Goal: Task Accomplishment & Management: Manage account settings

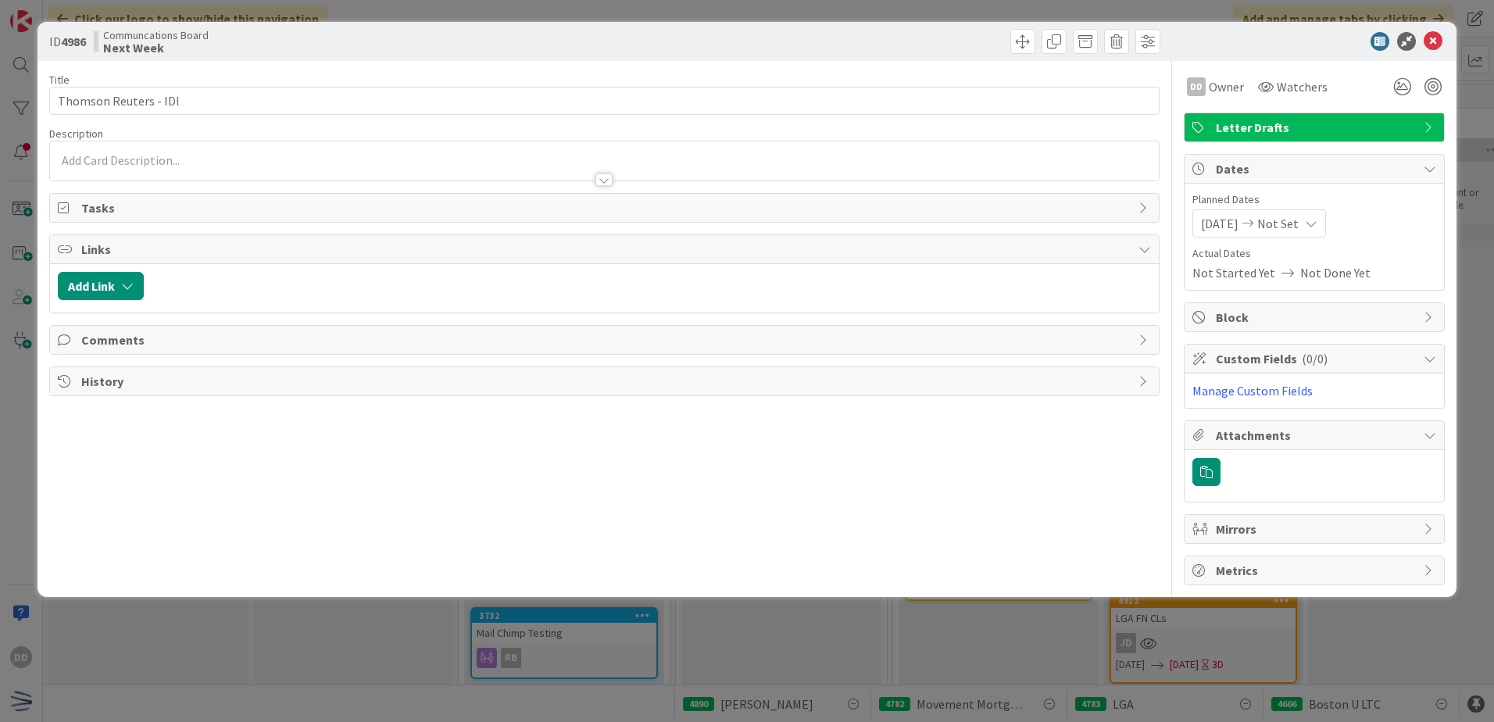
click at [601, 191] on div "Title 21 / 128 Thomson Reuters - IDI Description DD Owner Watchers Letter Draft…" at bounding box center [604, 323] width 1110 height 524
click at [1239, 218] on span "[DATE]" at bounding box center [1220, 223] width 38 height 19
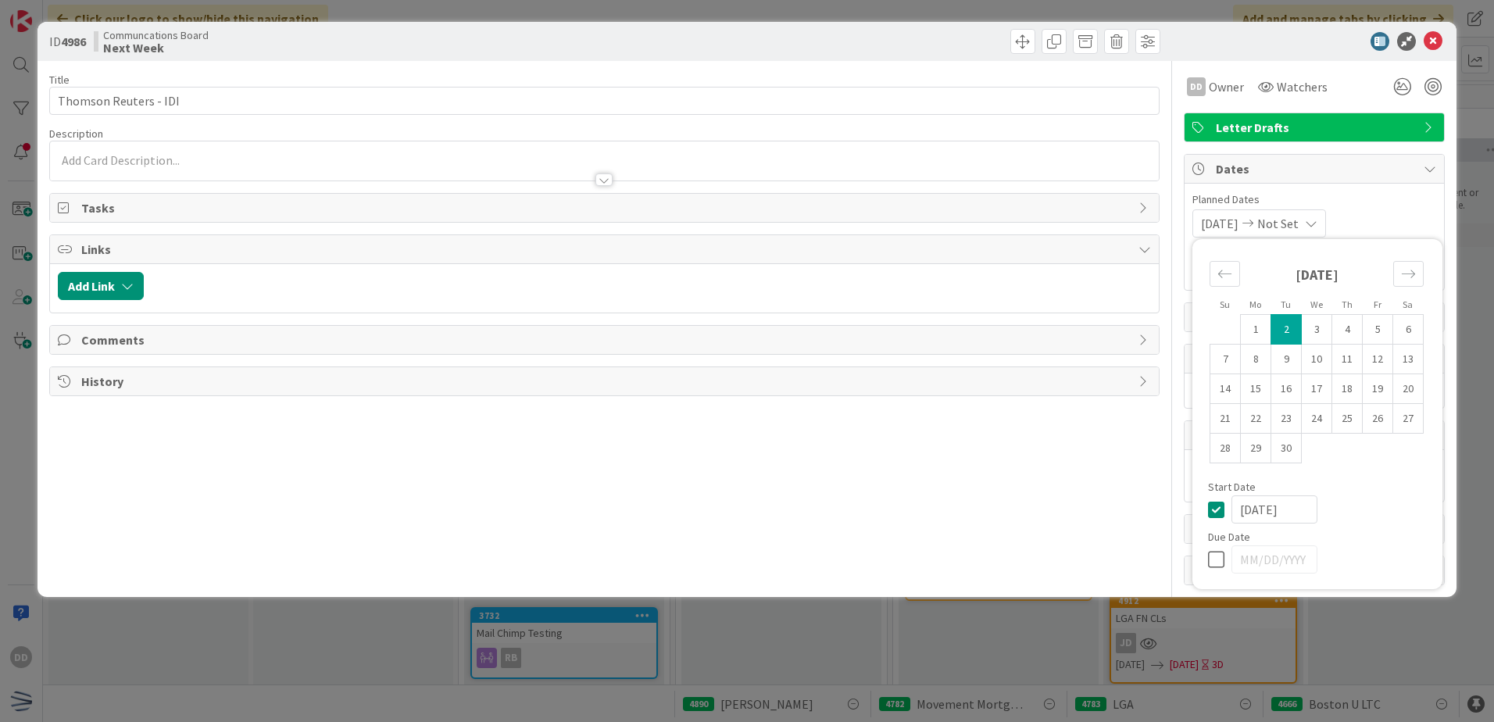
click at [1217, 506] on icon at bounding box center [1219, 509] width 23 height 19
click at [1210, 560] on icon at bounding box center [1219, 559] width 23 height 19
type input "[DATE]"
click at [1289, 331] on td "2" at bounding box center [1286, 330] width 30 height 30
type input "[DATE]"
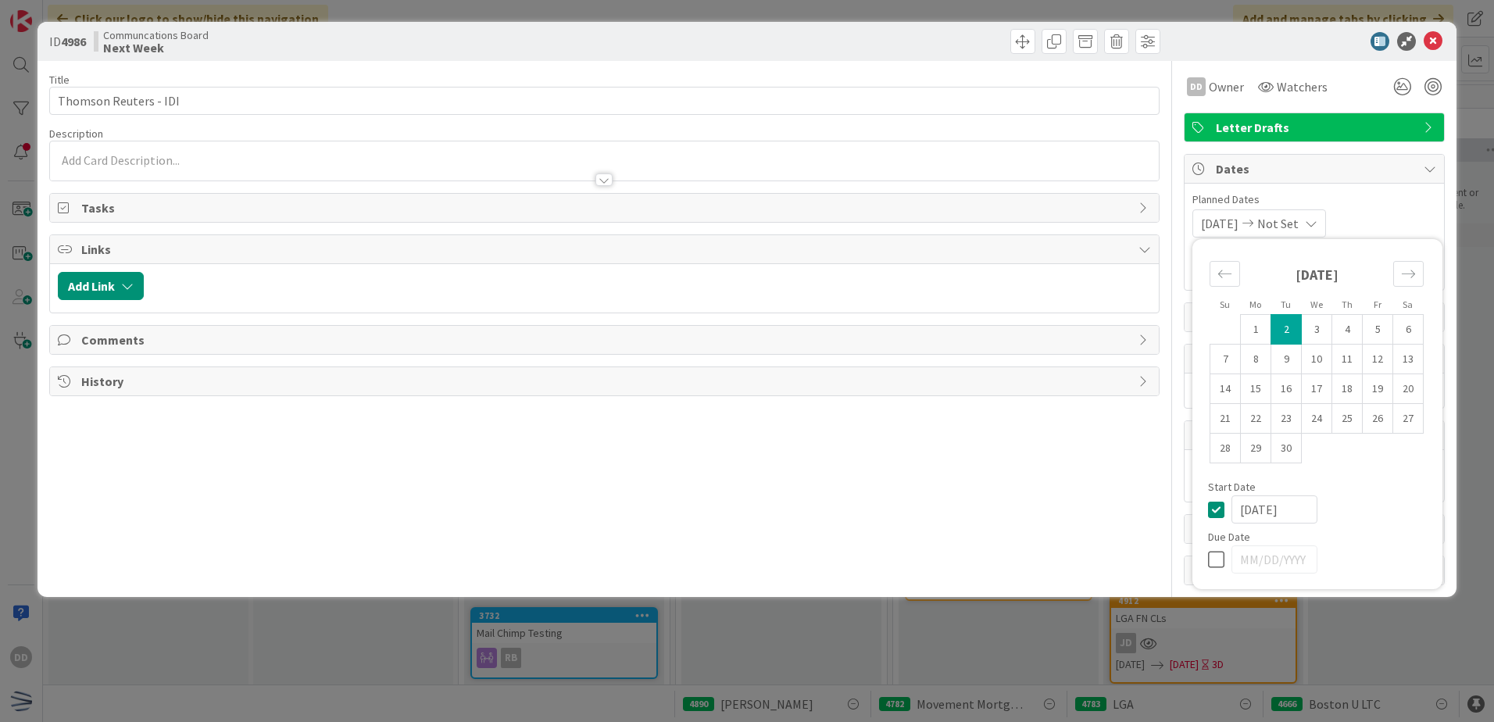
click at [1363, 225] on div "[DATE] Not Set Su Mo Tu We Th Fr Sa [DATE] 1 2 3 4 5 6 7 8 9 10 11 12 13 14 15 …" at bounding box center [1314, 223] width 244 height 28
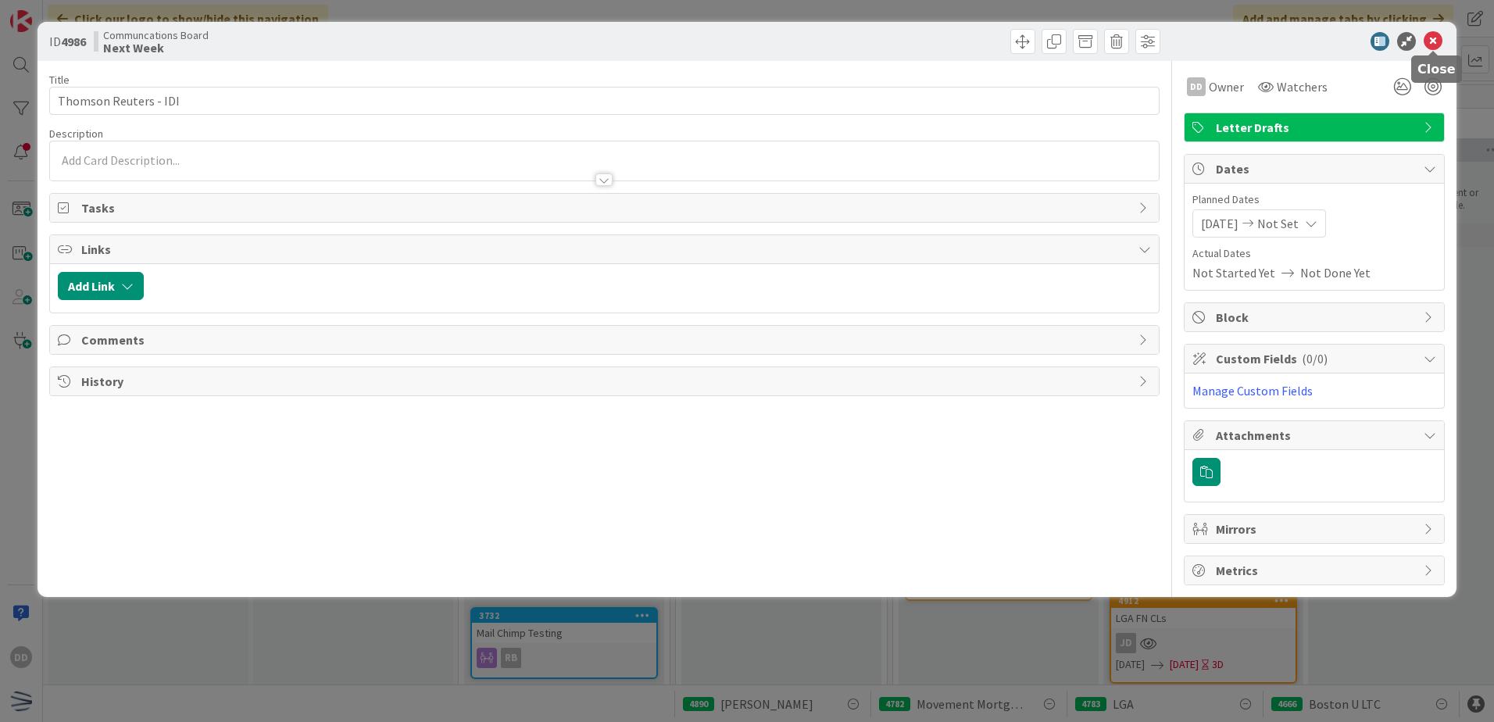
click at [1435, 41] on icon at bounding box center [1433, 41] width 19 height 19
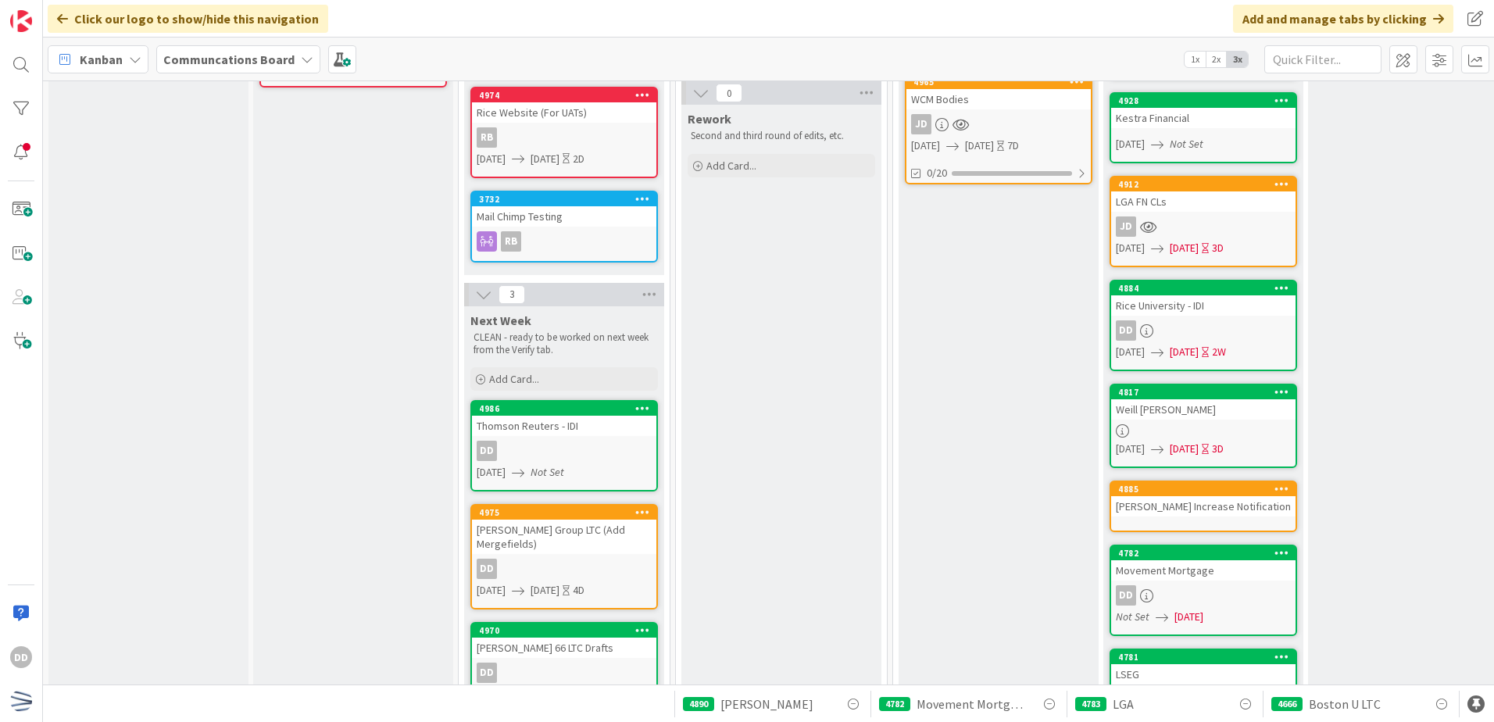
scroll to position [547, 0]
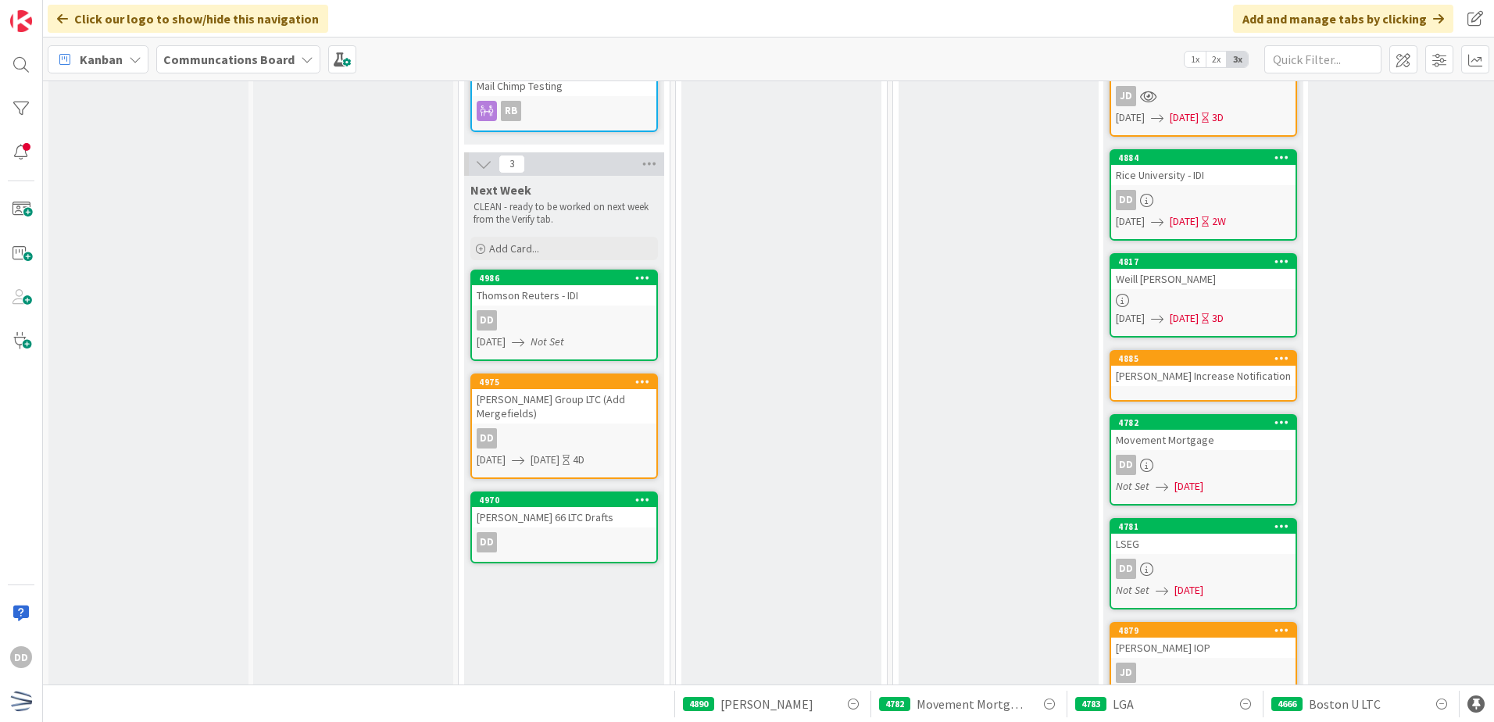
click at [524, 342] on icon at bounding box center [518, 342] width 13 height 13
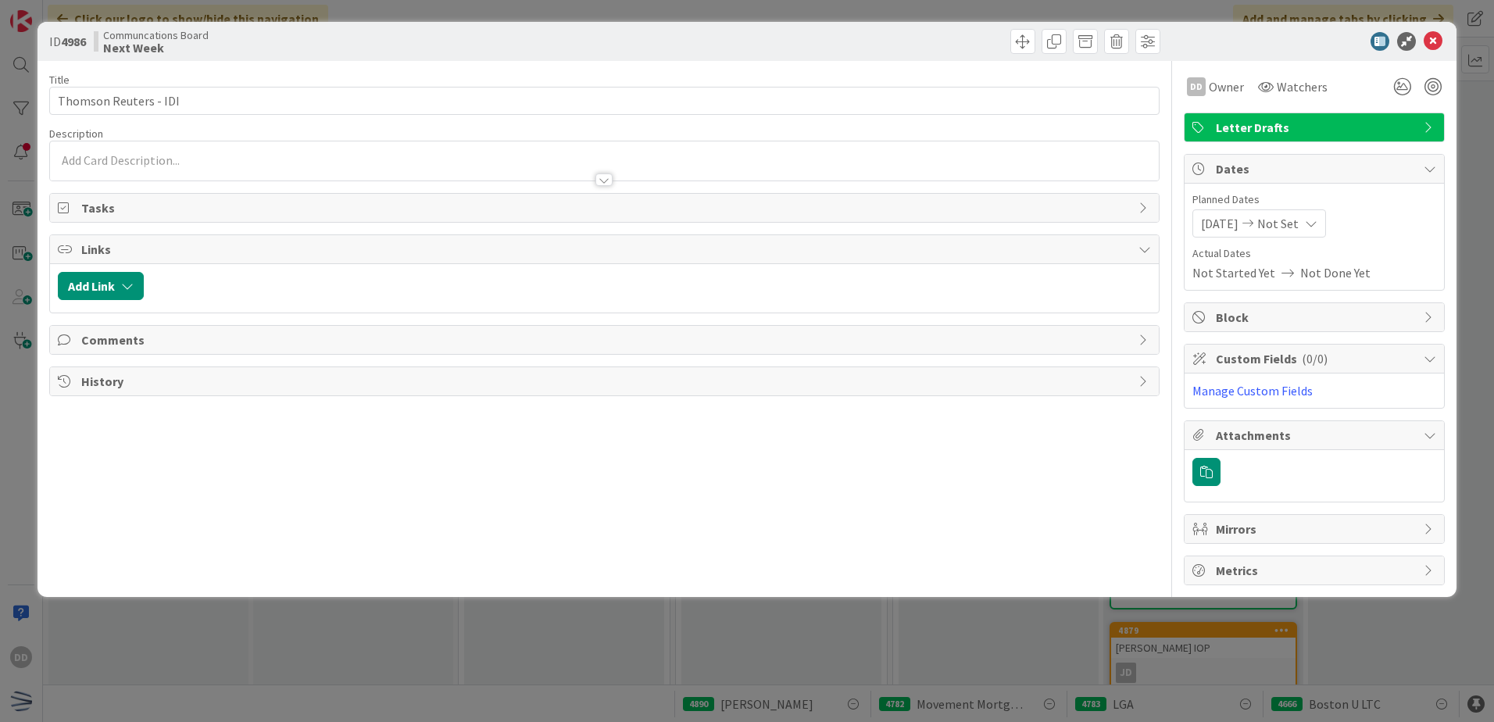
click at [1235, 220] on span "[DATE]" at bounding box center [1220, 223] width 38 height 19
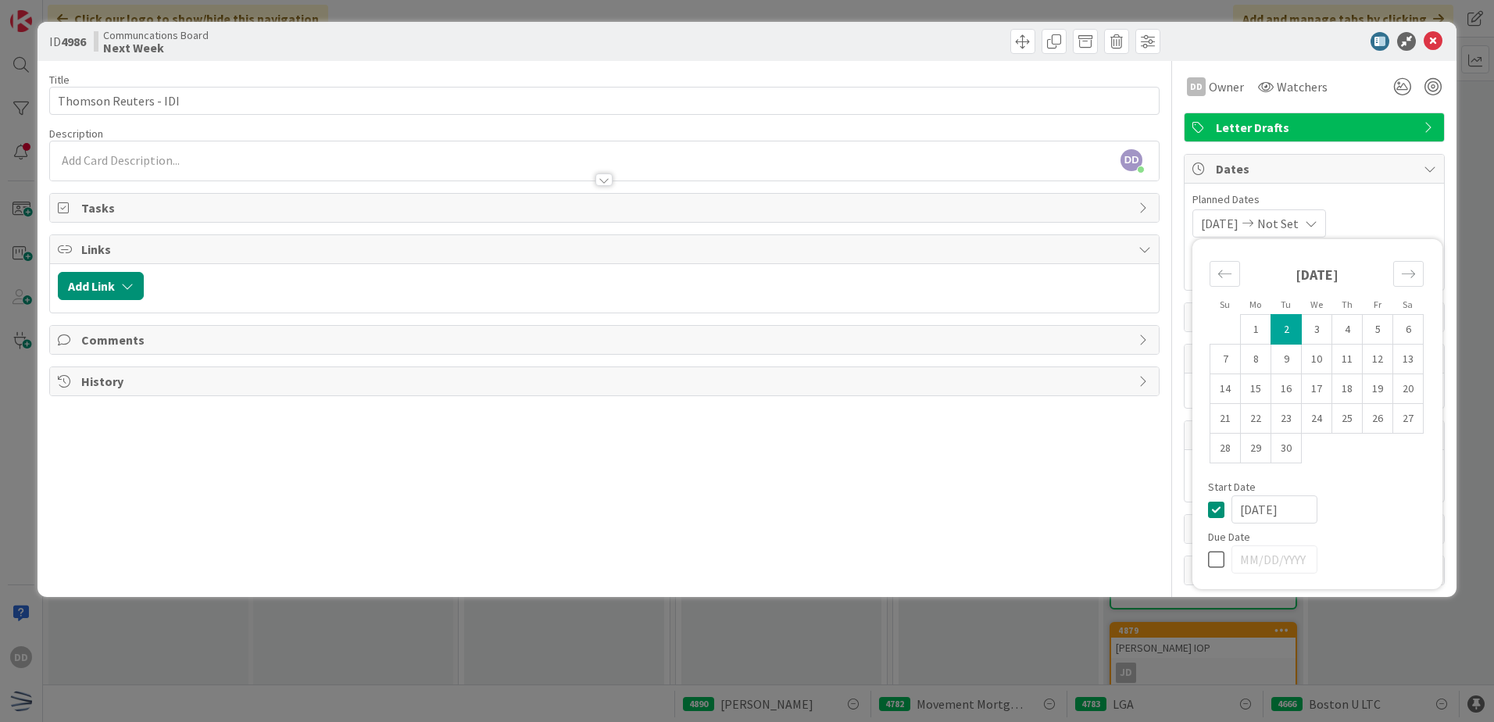
click at [1221, 509] on icon at bounding box center [1219, 509] width 23 height 19
click at [1214, 557] on icon at bounding box center [1219, 559] width 23 height 19
type input "[DATE]"
click at [1410, 272] on icon "Move forward to switch to the next month." at bounding box center [1408, 273] width 15 height 15
click at [1225, 283] on div "Move backward to switch to the previous month." at bounding box center [1225, 274] width 30 height 26
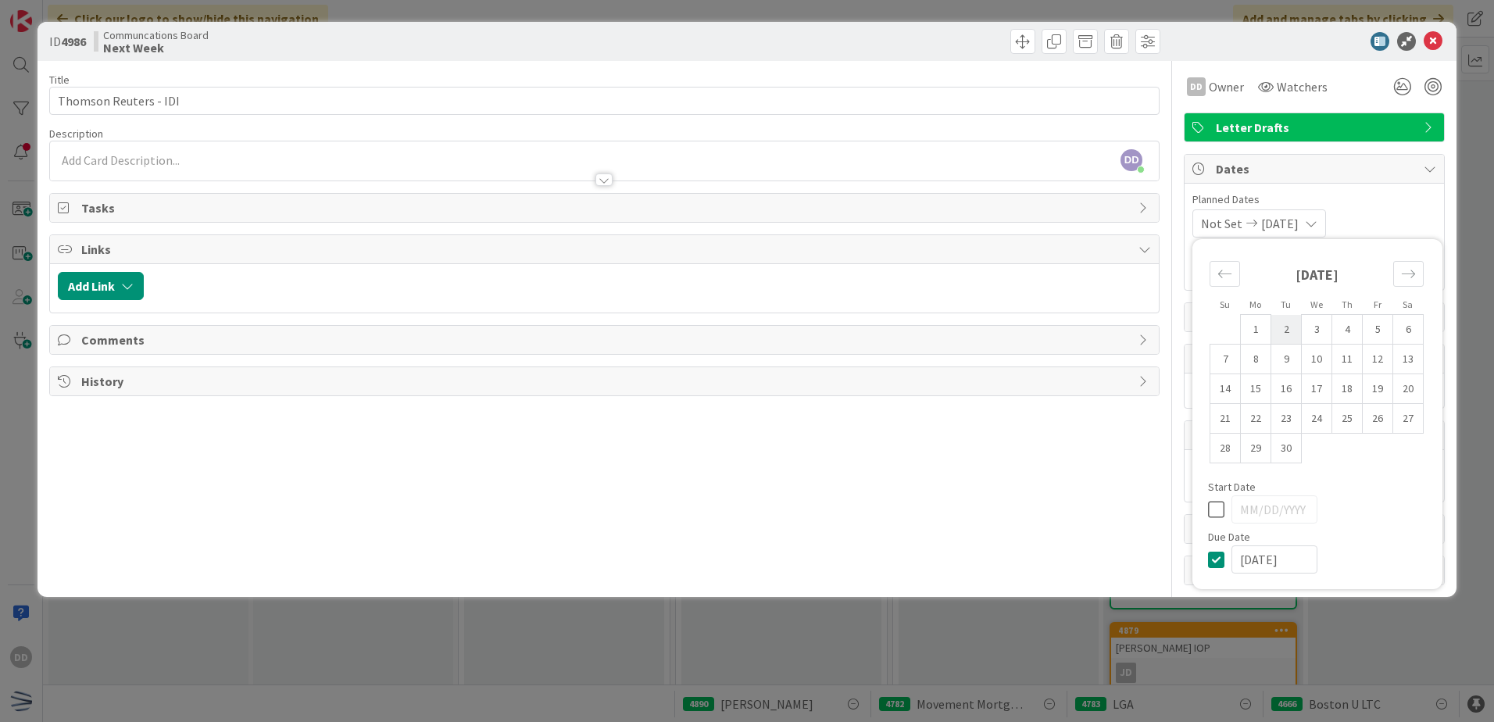
click at [1289, 331] on td "2" at bounding box center [1286, 330] width 30 height 30
type input "[DATE]"
click at [1214, 501] on icon at bounding box center [1219, 509] width 23 height 19
click at [1217, 556] on icon at bounding box center [1219, 559] width 23 height 19
click at [1284, 348] on td "9" at bounding box center [1286, 360] width 30 height 30
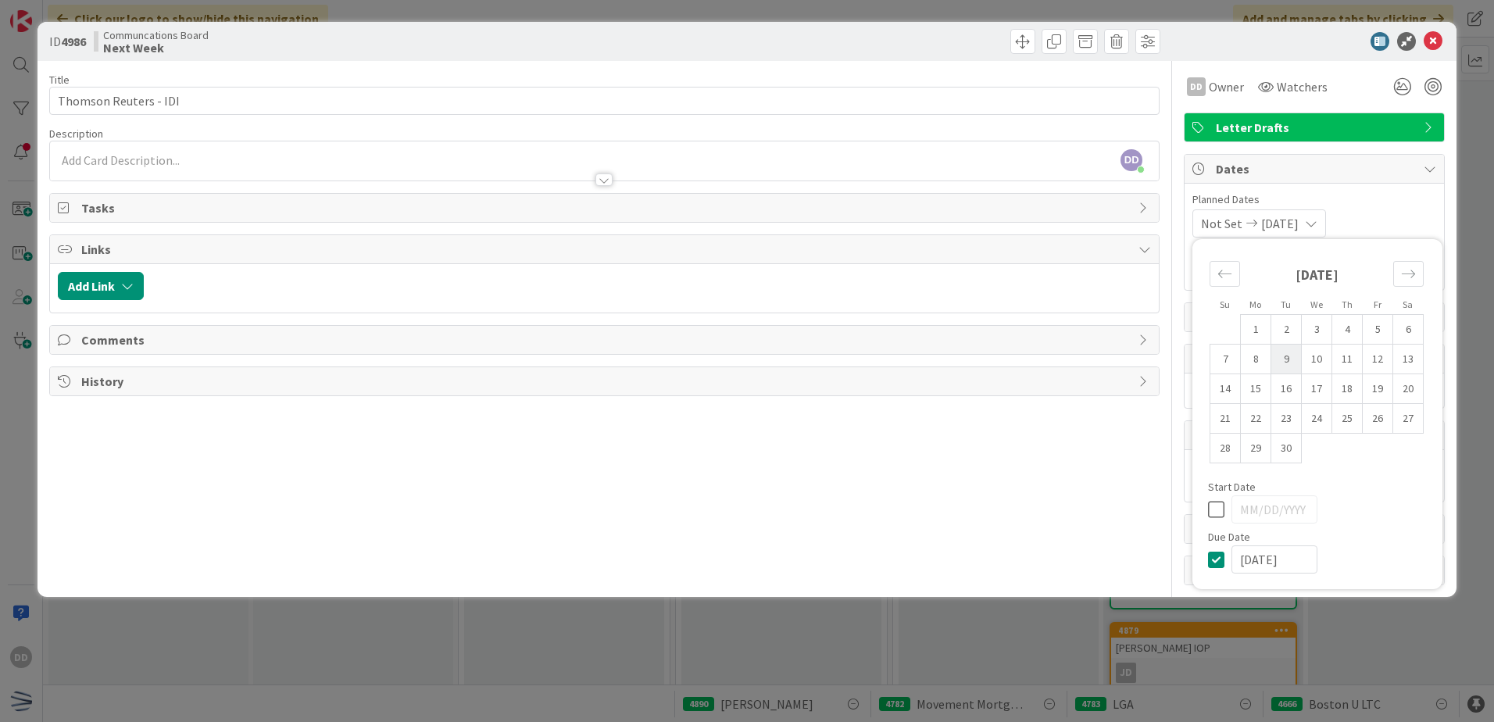
type input "[DATE]"
click at [1286, 332] on td "2" at bounding box center [1286, 330] width 30 height 30
type input "[DATE]"
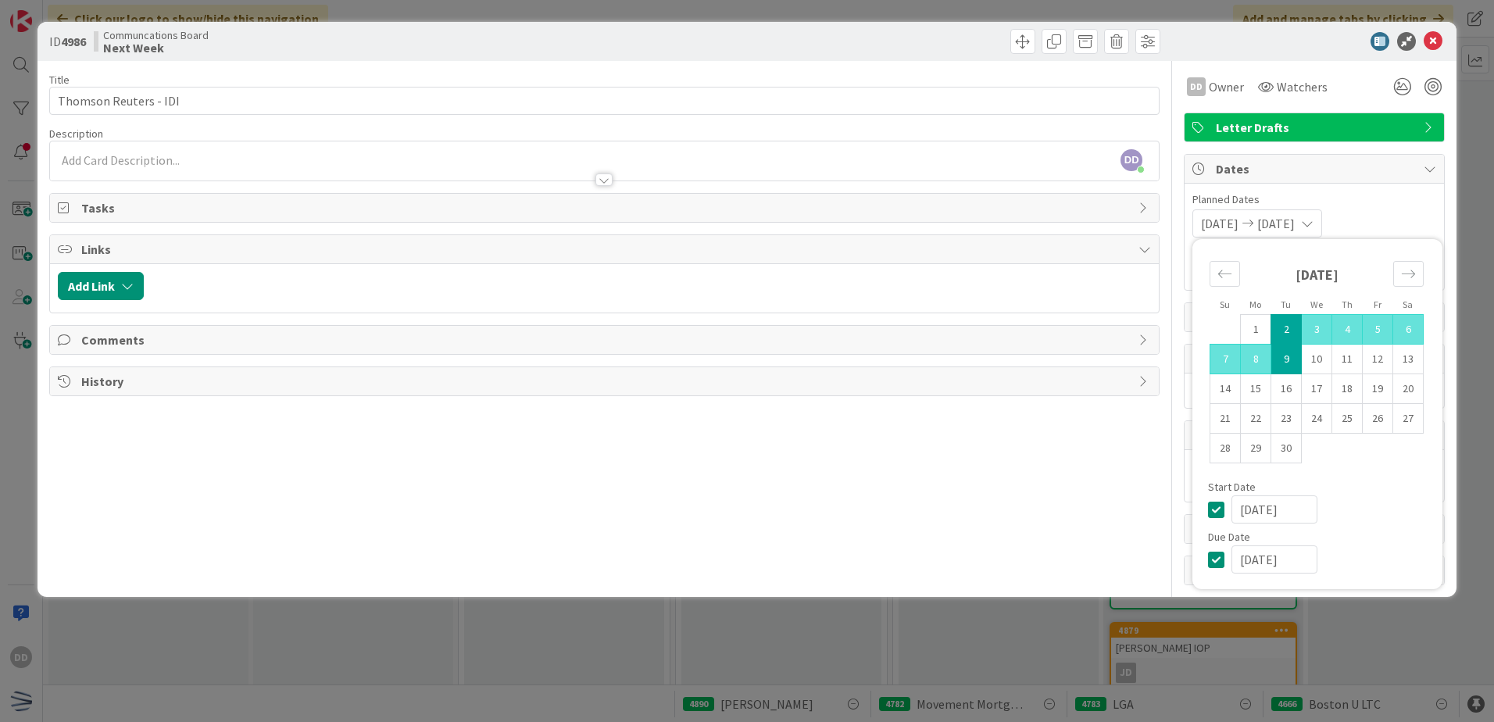
click at [1289, 328] on td "2" at bounding box center [1286, 330] width 30 height 30
type input "[DATE]"
click at [1219, 513] on icon at bounding box center [1219, 509] width 23 height 19
click at [1285, 336] on td "2" at bounding box center [1286, 330] width 30 height 30
type input "[DATE]"
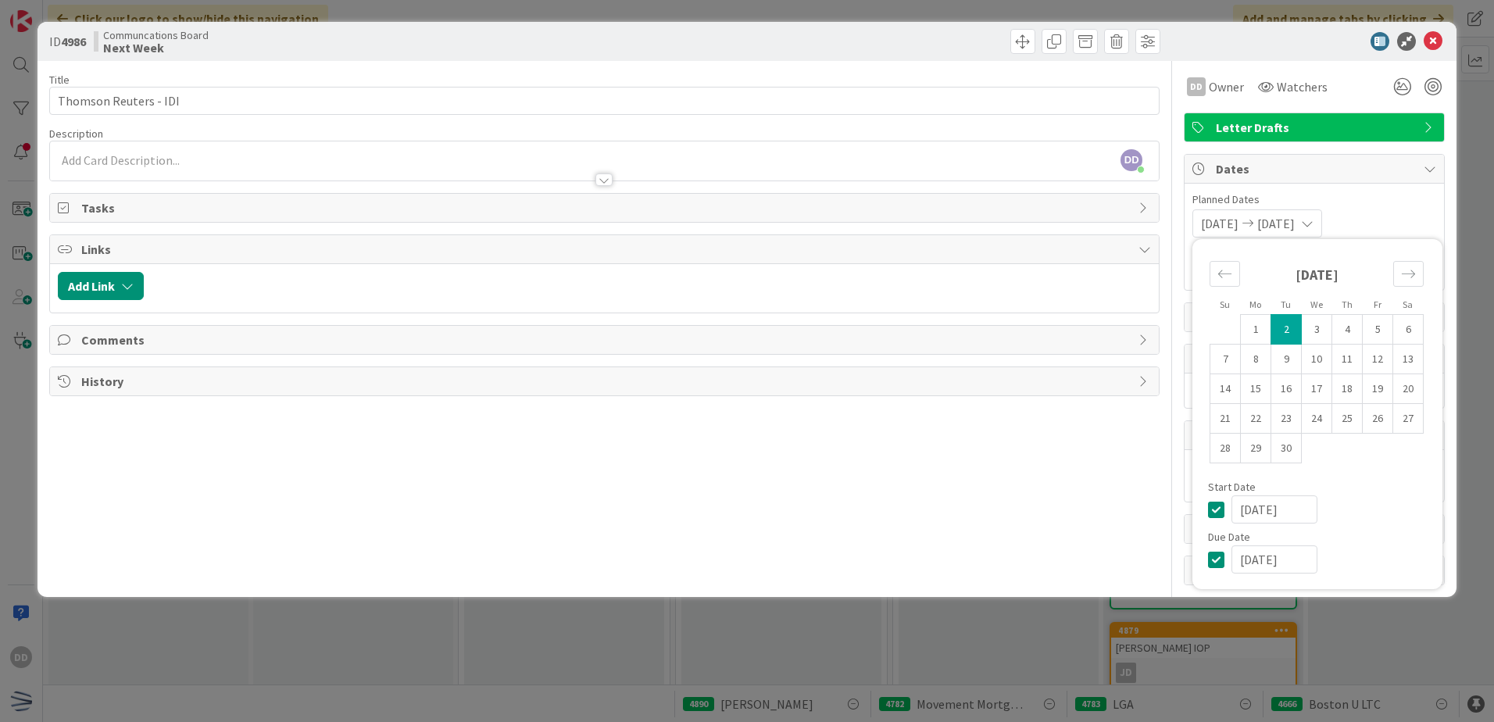
click at [1285, 336] on td "2" at bounding box center [1286, 330] width 30 height 30
click at [1215, 513] on icon at bounding box center [1219, 509] width 23 height 19
click at [1443, 32] on div at bounding box center [1306, 41] width 277 height 19
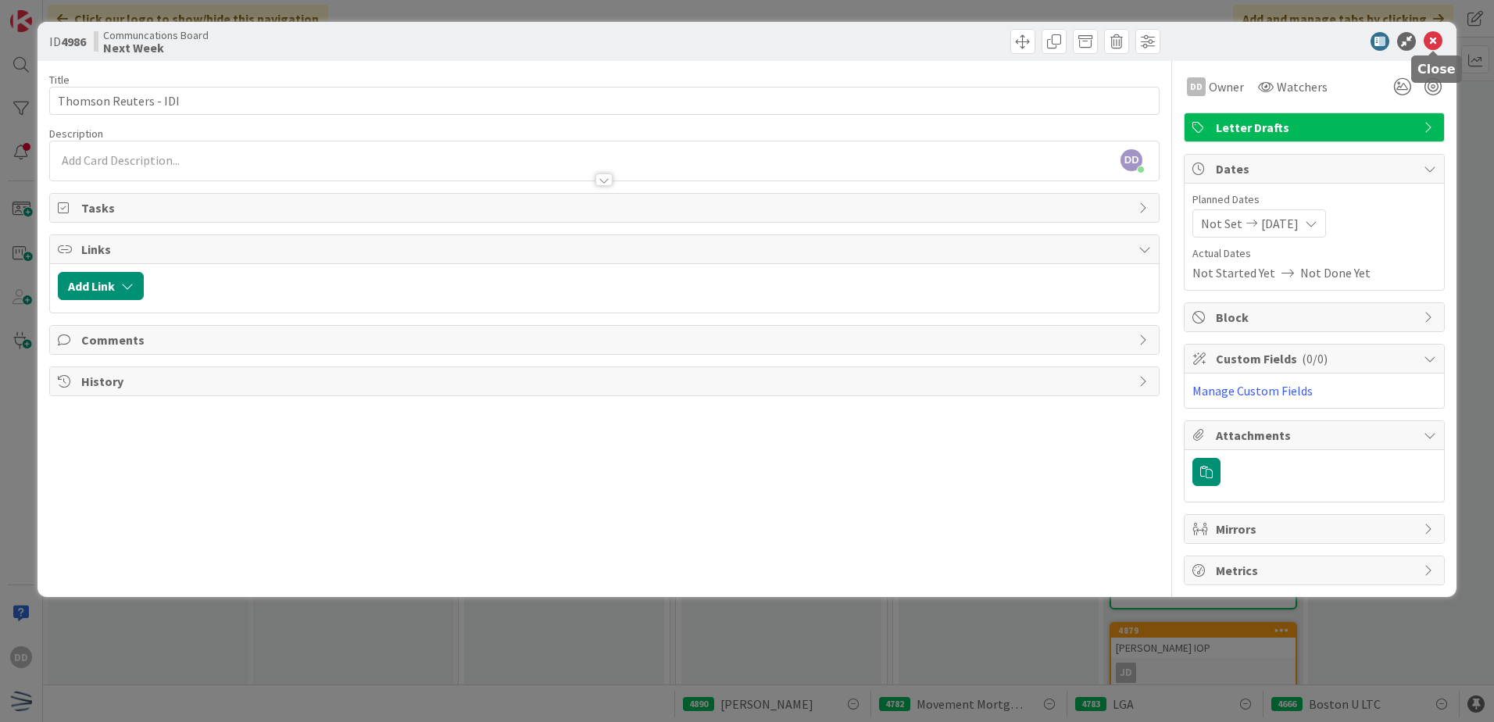
click at [1435, 41] on icon at bounding box center [1433, 41] width 19 height 19
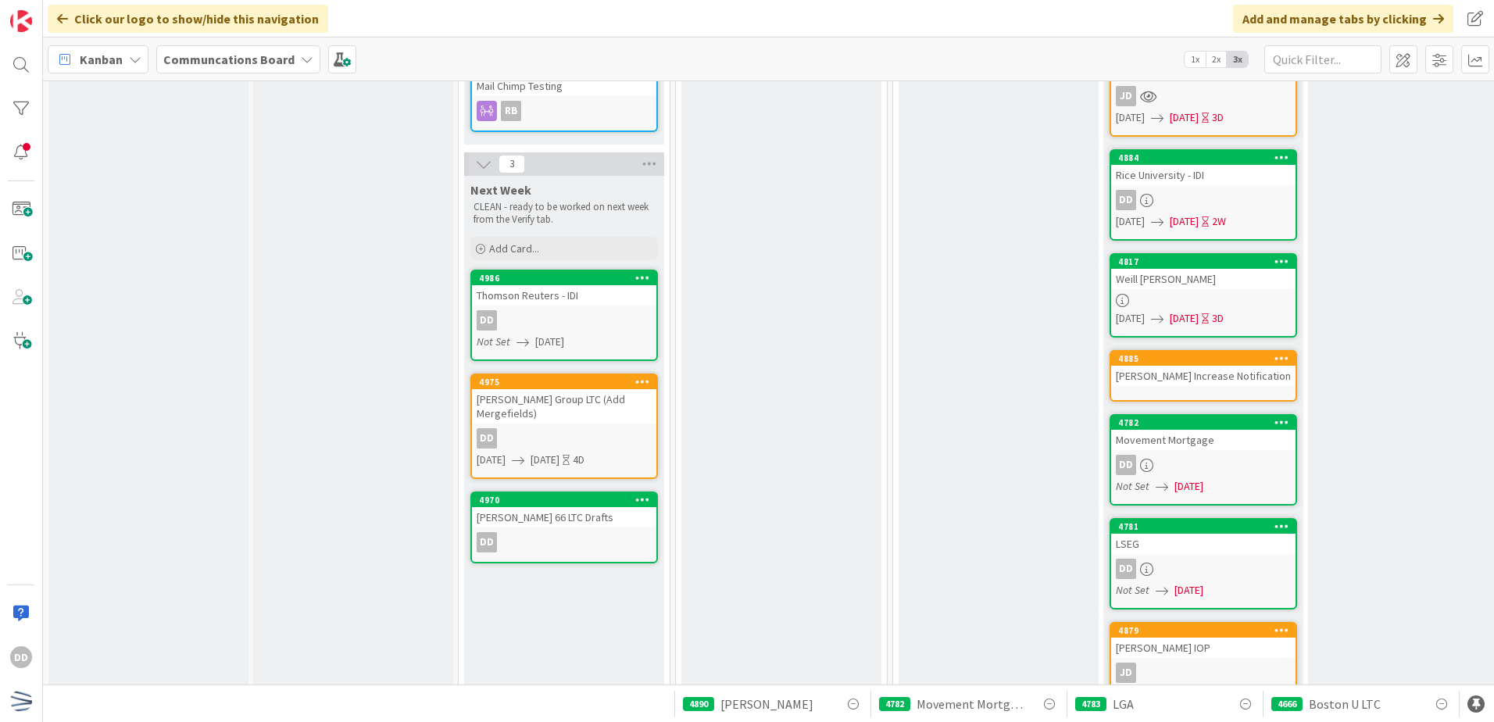
scroll to position [313, 0]
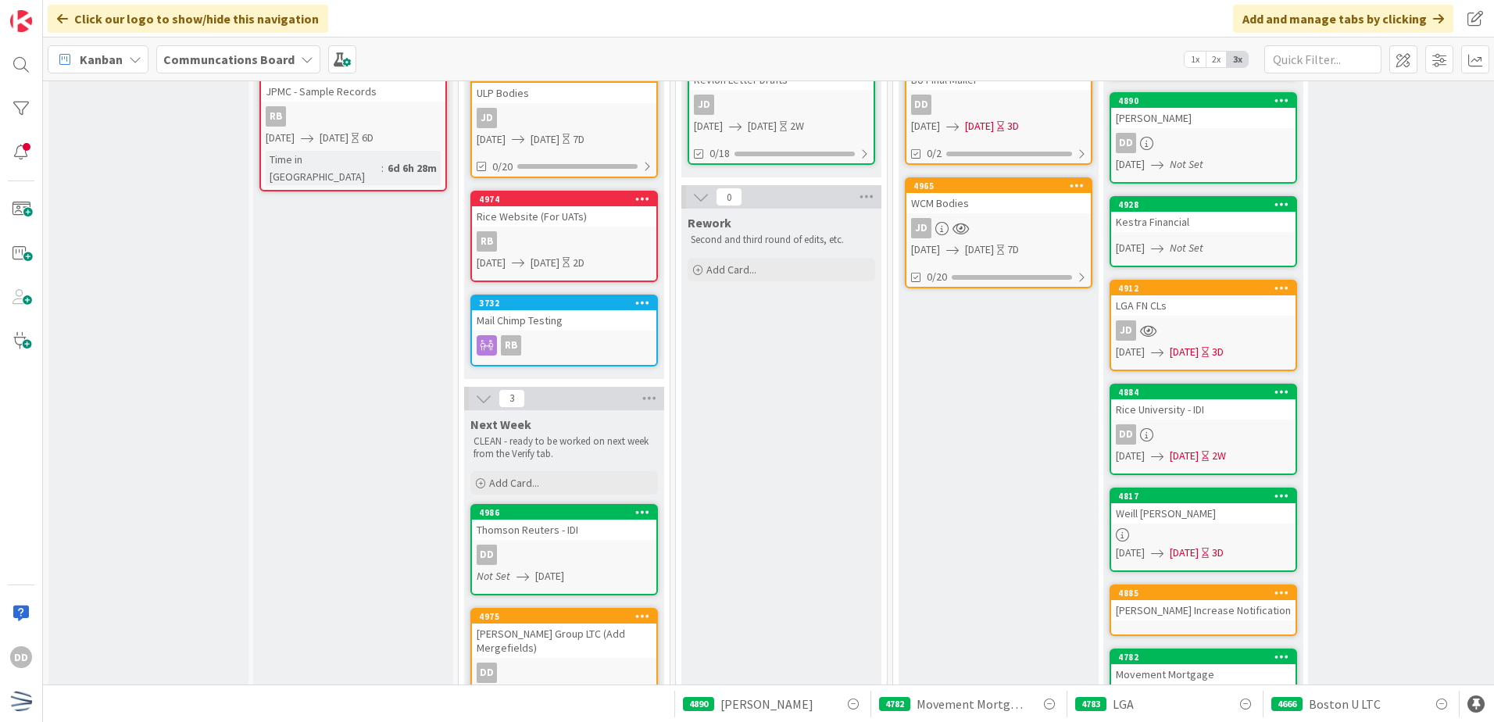
click at [574, 564] on div "DD" at bounding box center [564, 555] width 184 height 20
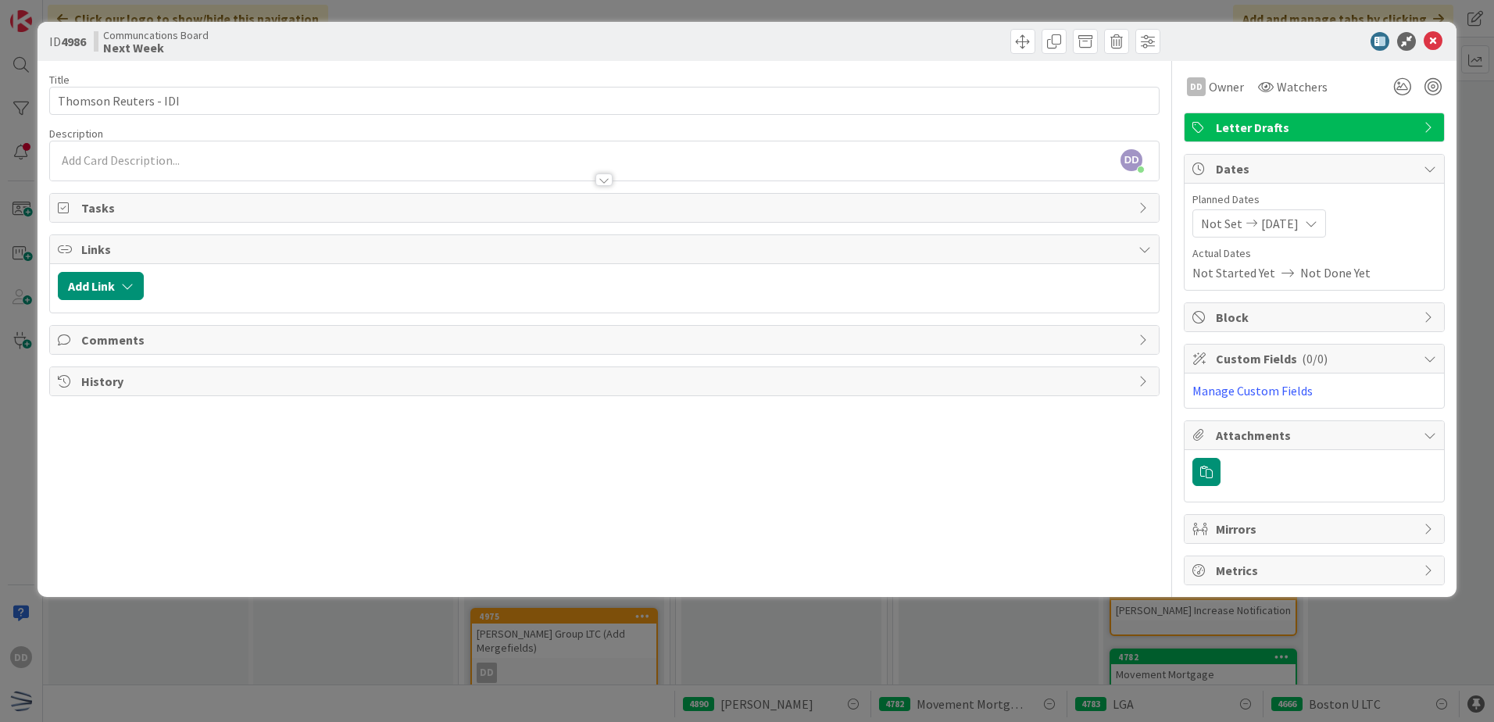
click at [1232, 224] on span "Not Set" at bounding box center [1221, 223] width 41 height 19
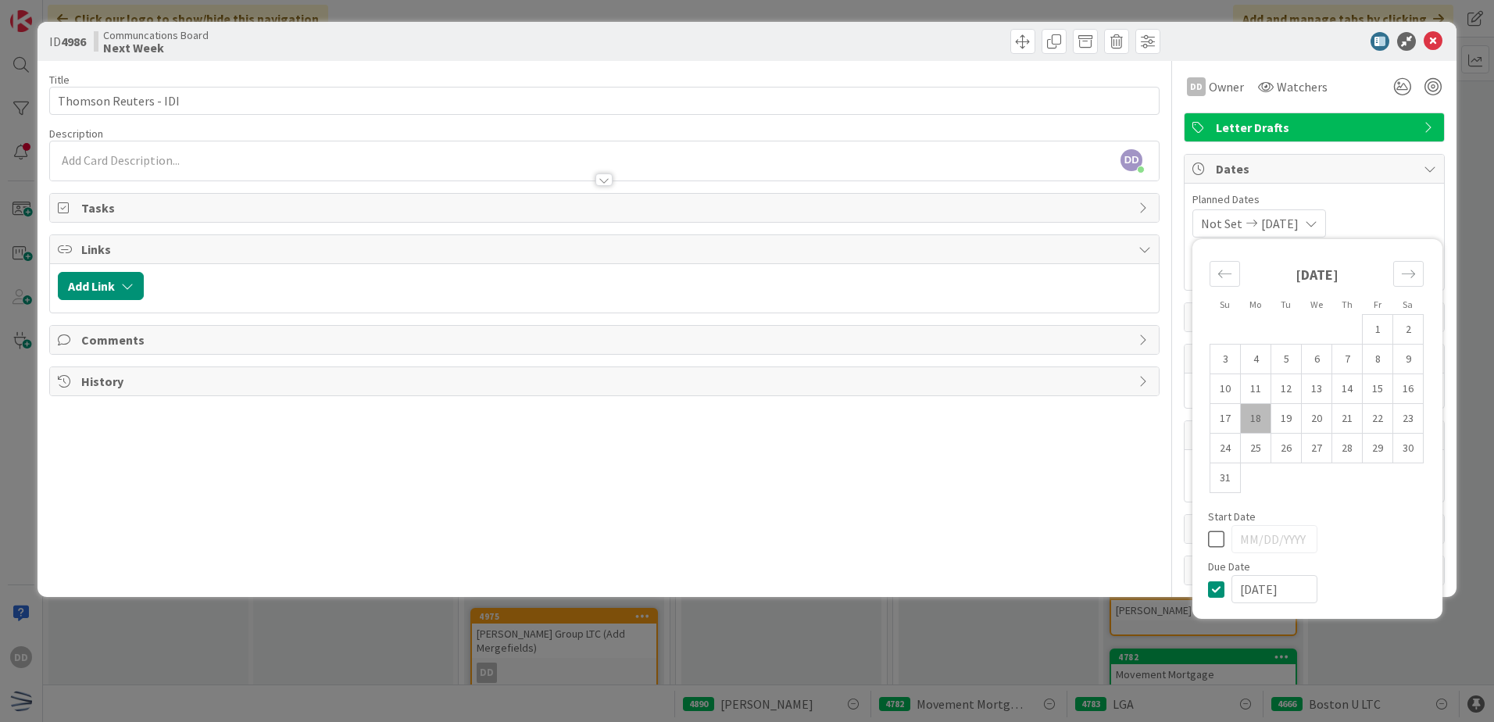
click at [1260, 426] on td "18" at bounding box center [1256, 419] width 30 height 30
type input "[DATE]"
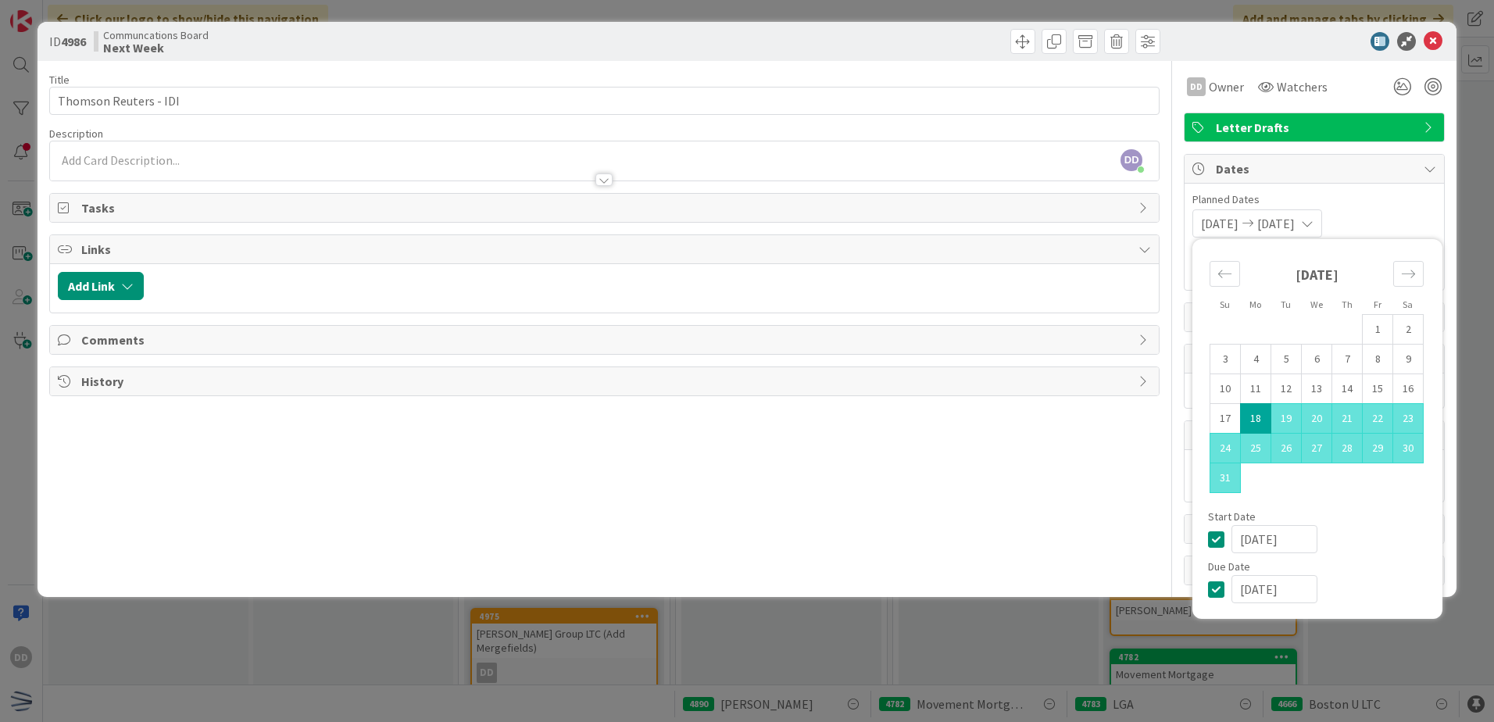
click at [1392, 288] on div "[DATE]" at bounding box center [1317, 280] width 214 height 67
click at [1410, 281] on div "Move forward to switch to the next month." at bounding box center [1408, 274] width 30 height 26
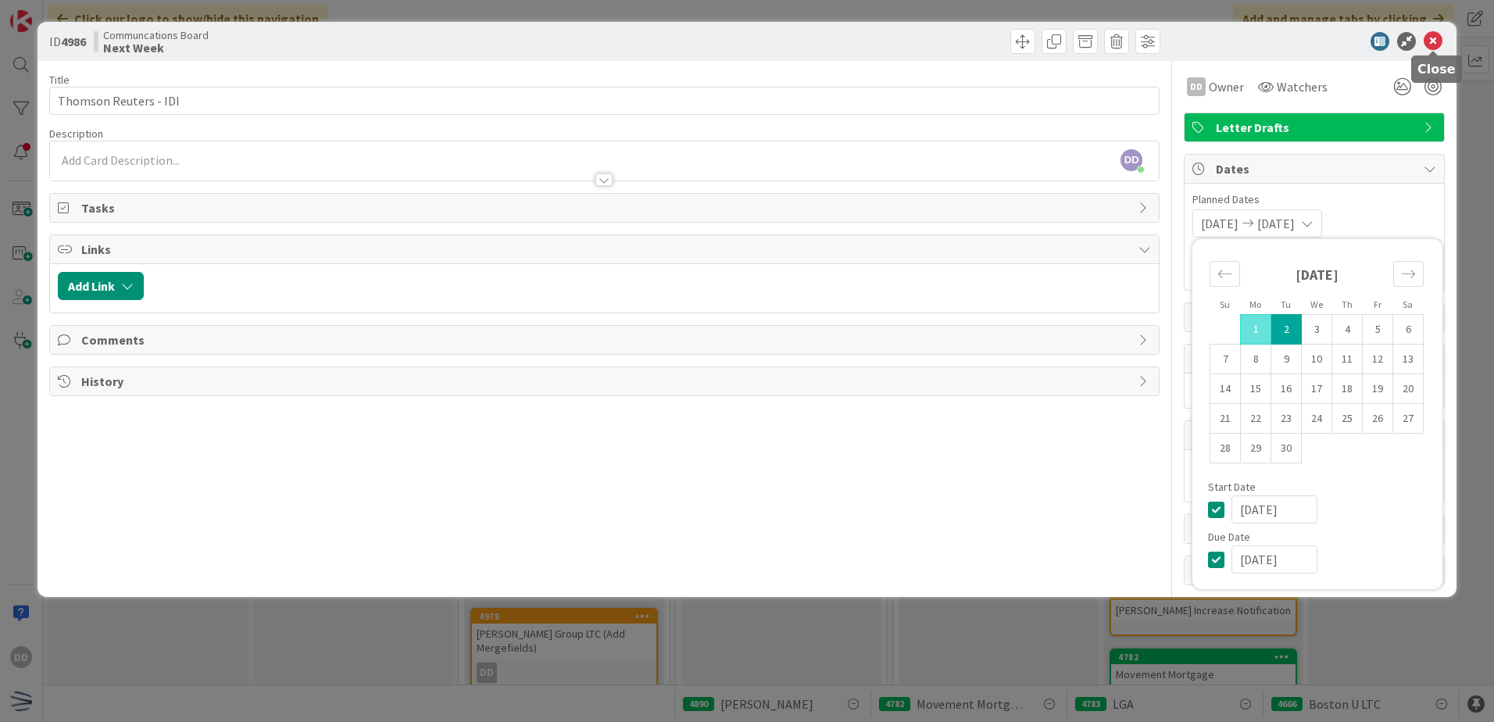
click at [1434, 38] on icon at bounding box center [1433, 41] width 19 height 19
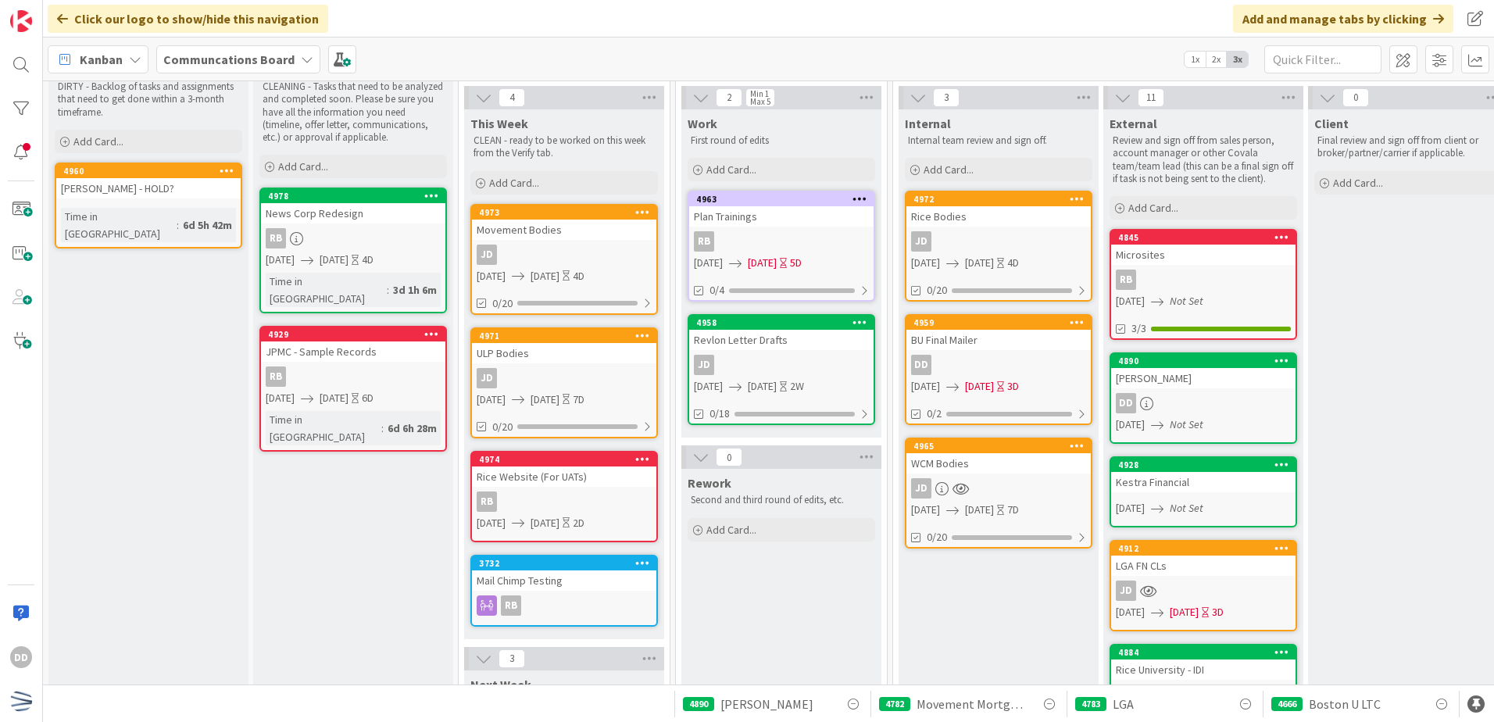
scroll to position [78, 0]
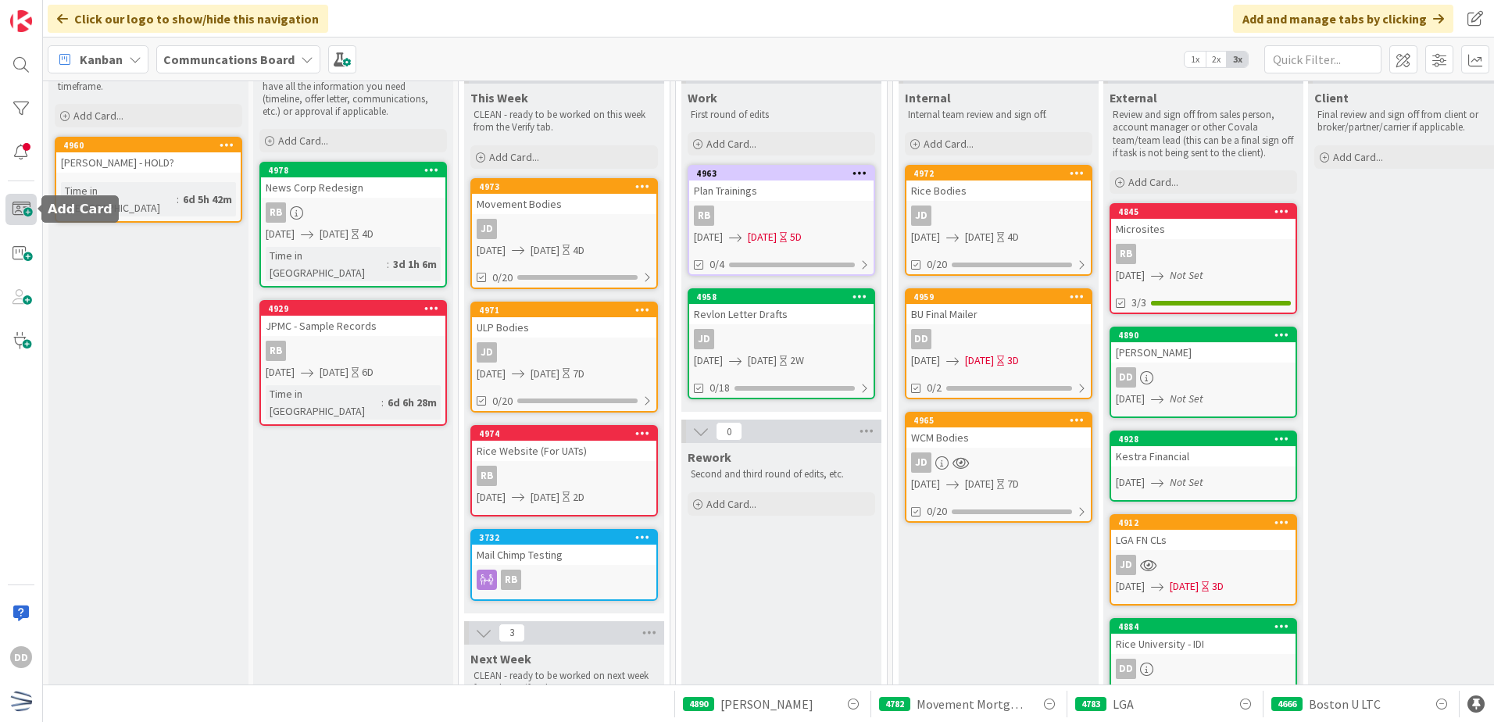
click at [13, 216] on span at bounding box center [20, 209] width 31 height 31
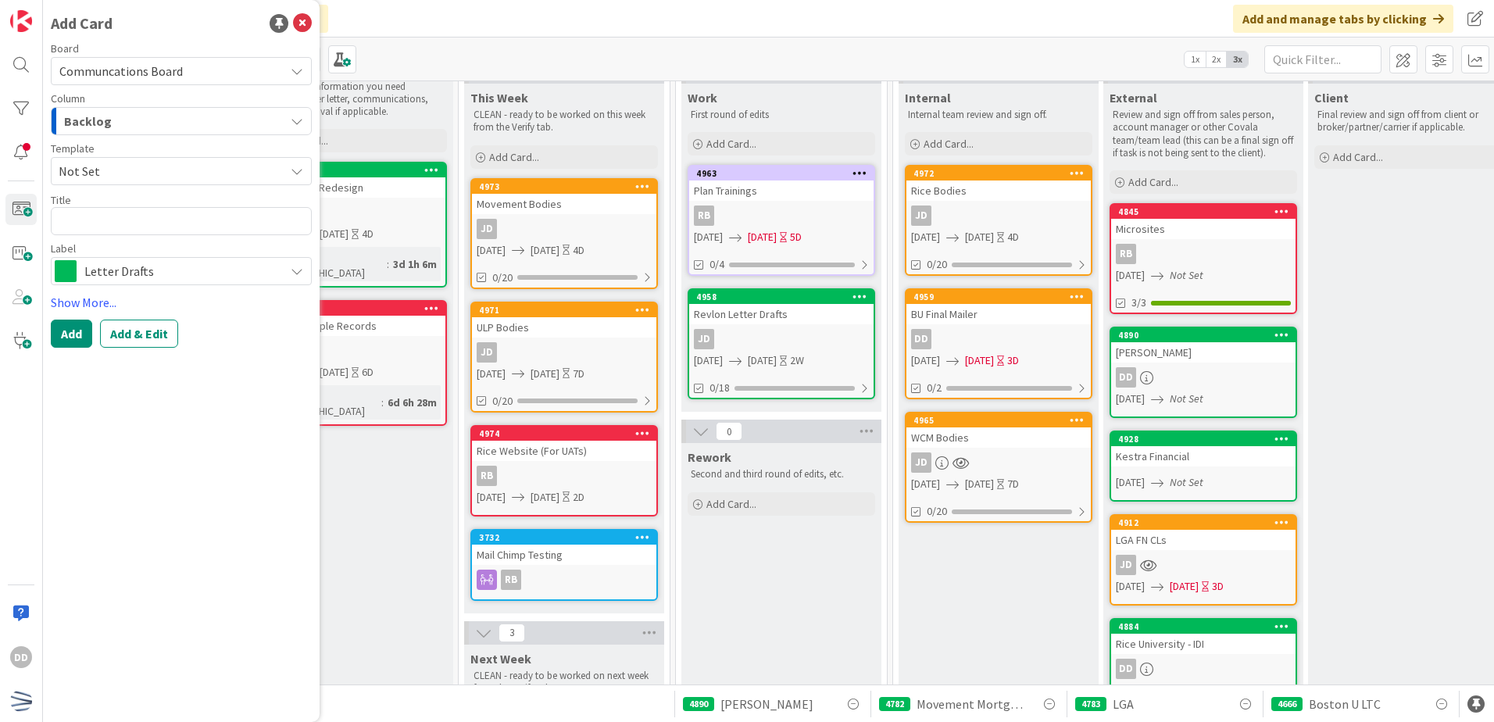
click at [222, 216] on textarea at bounding box center [181, 221] width 261 height 28
type textarea "x"
type textarea "B"
type textarea "x"
type textarea "BO"
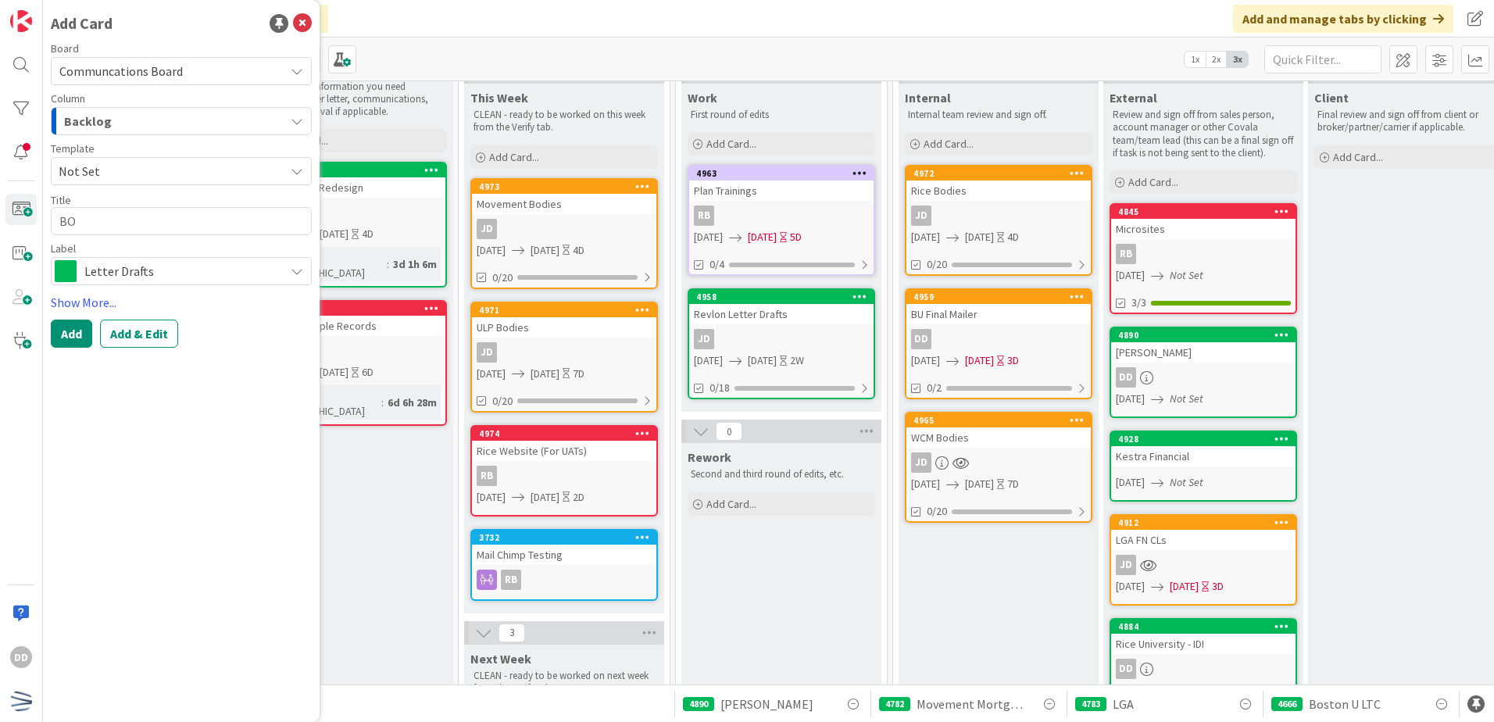
type textarea "x"
type textarea "BOK"
type textarea "x"
type textarea "BOKF"
type textarea "x"
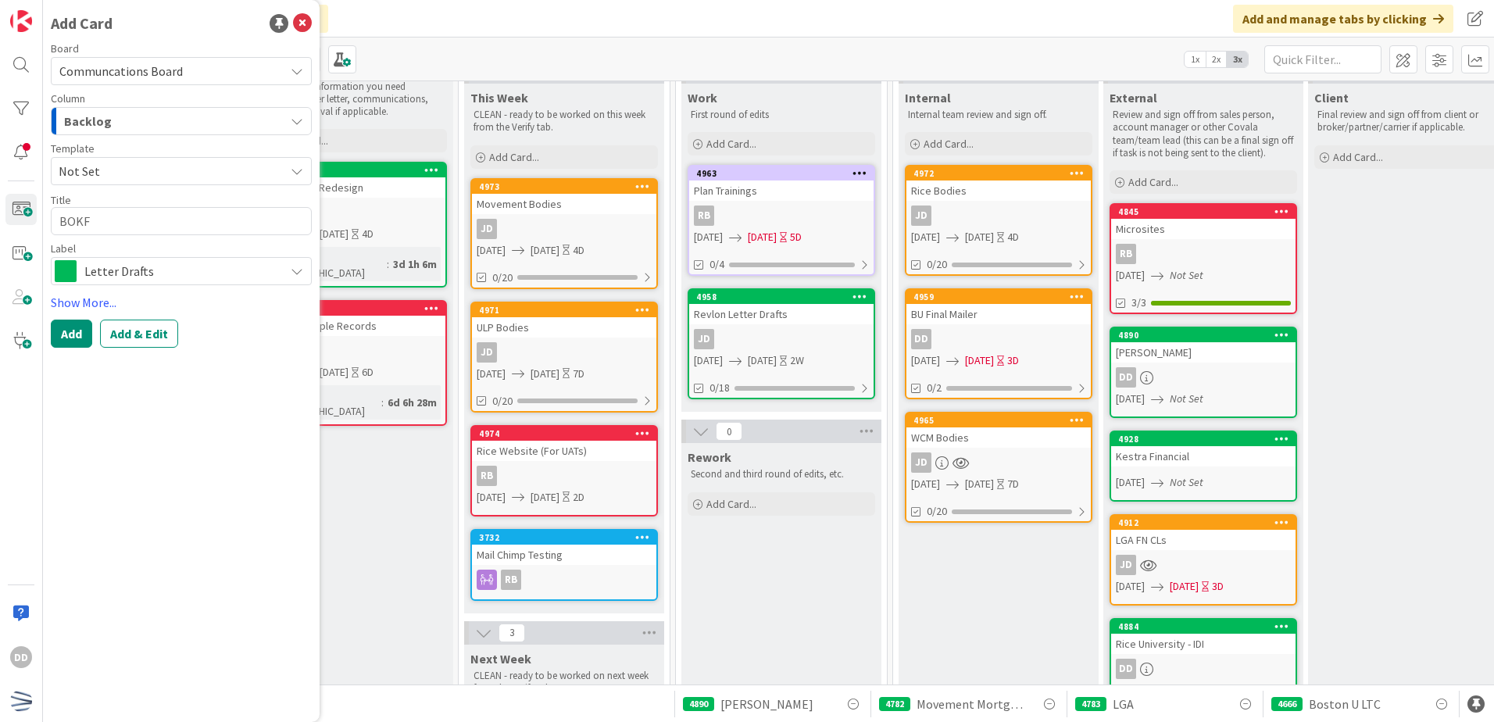
type textarea "BOKF"
type textarea "x"
type textarea "BOKF L"
type textarea "x"
type textarea "BOKF Le"
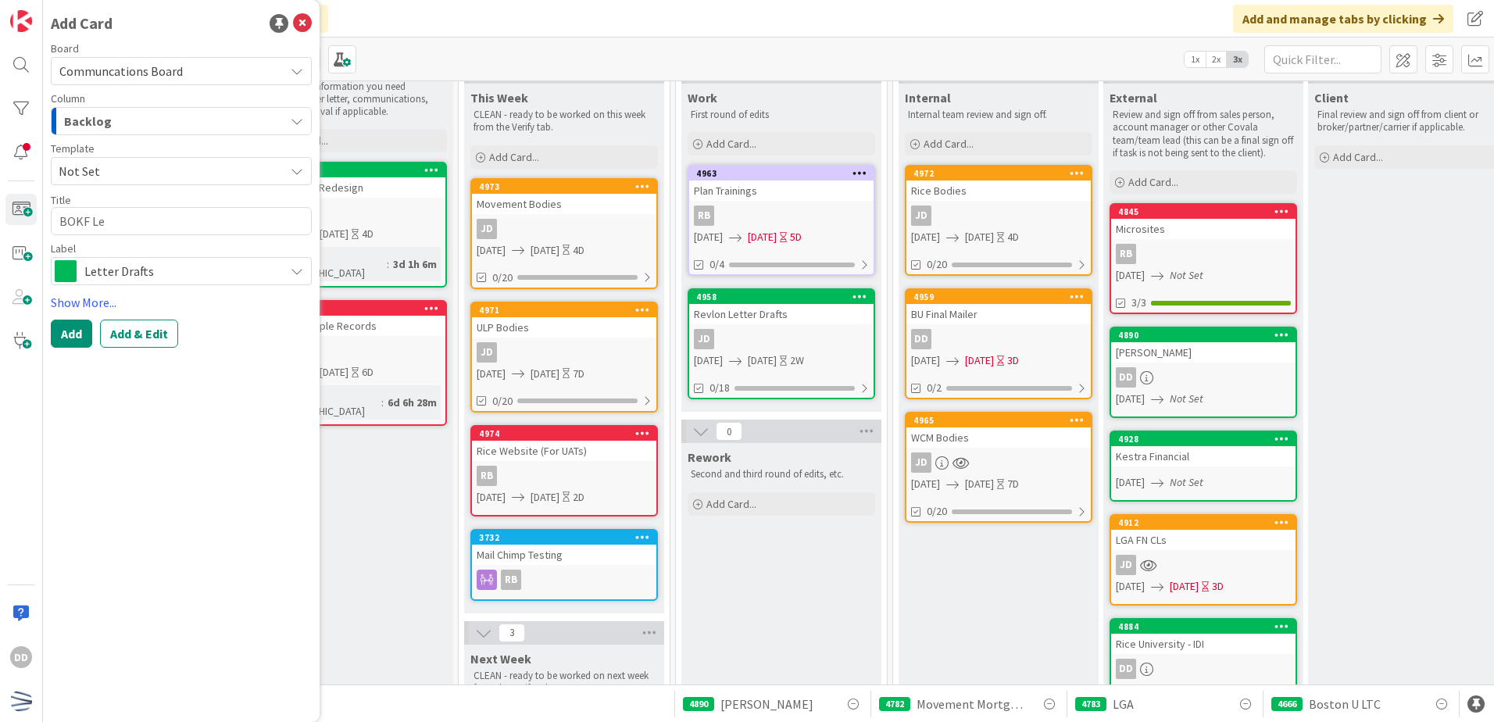
type textarea "x"
type textarea "BOKF Let"
type textarea "x"
type textarea "BOKF Lett"
type textarea "x"
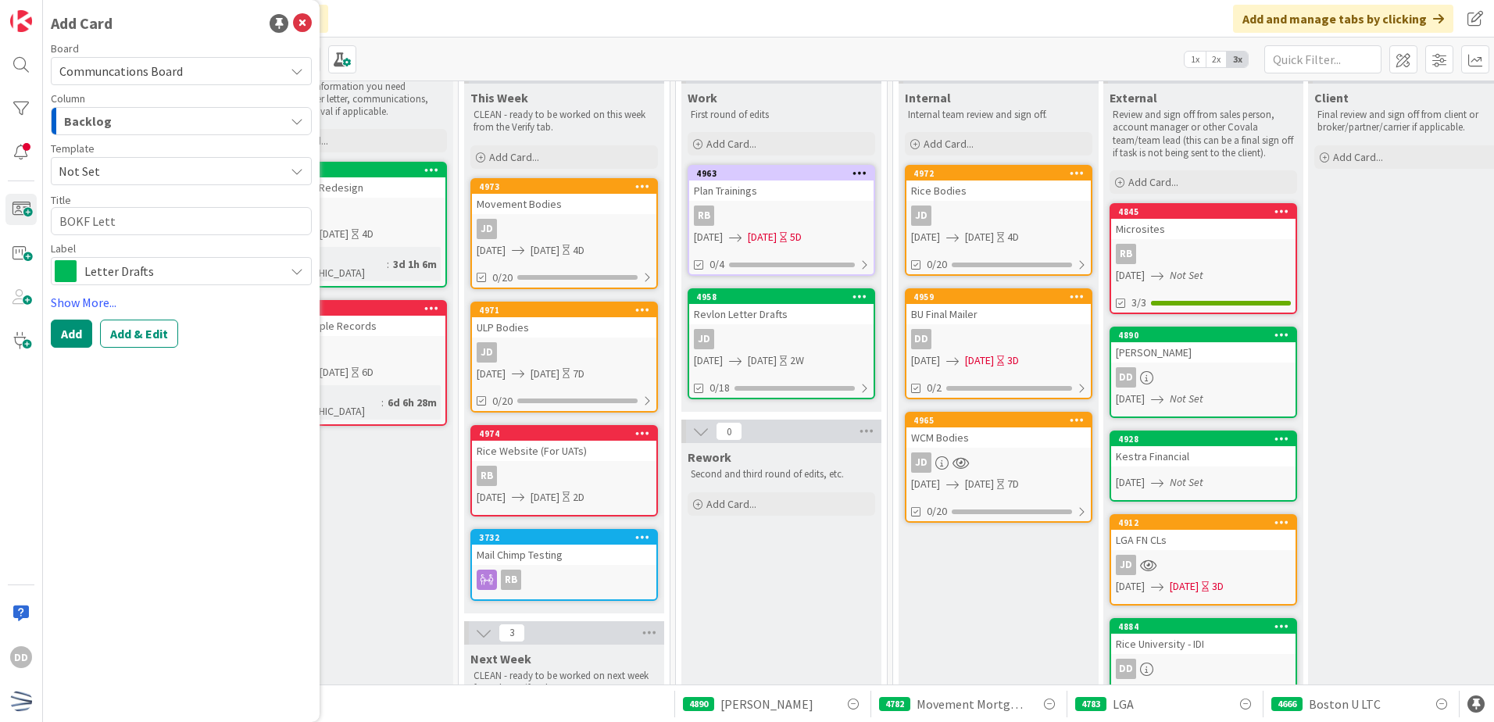
type textarea "BOKF Lette"
type textarea "x"
type textarea "BOKF Letter"
type textarea "x"
type textarea "BOKF Letter"
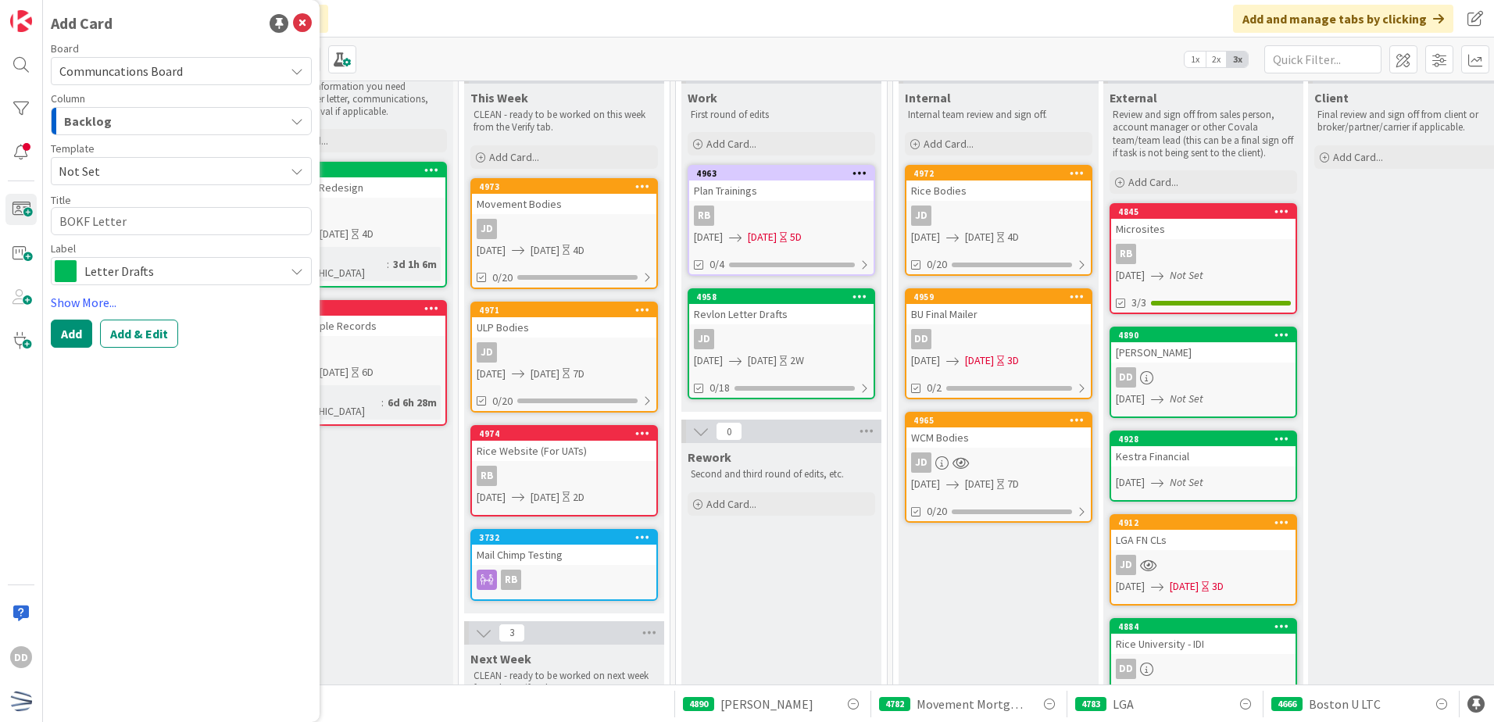
type textarea "x"
type textarea "BOKF Letter D"
type textarea "x"
type textarea "BOKF Letter Dr"
type textarea "x"
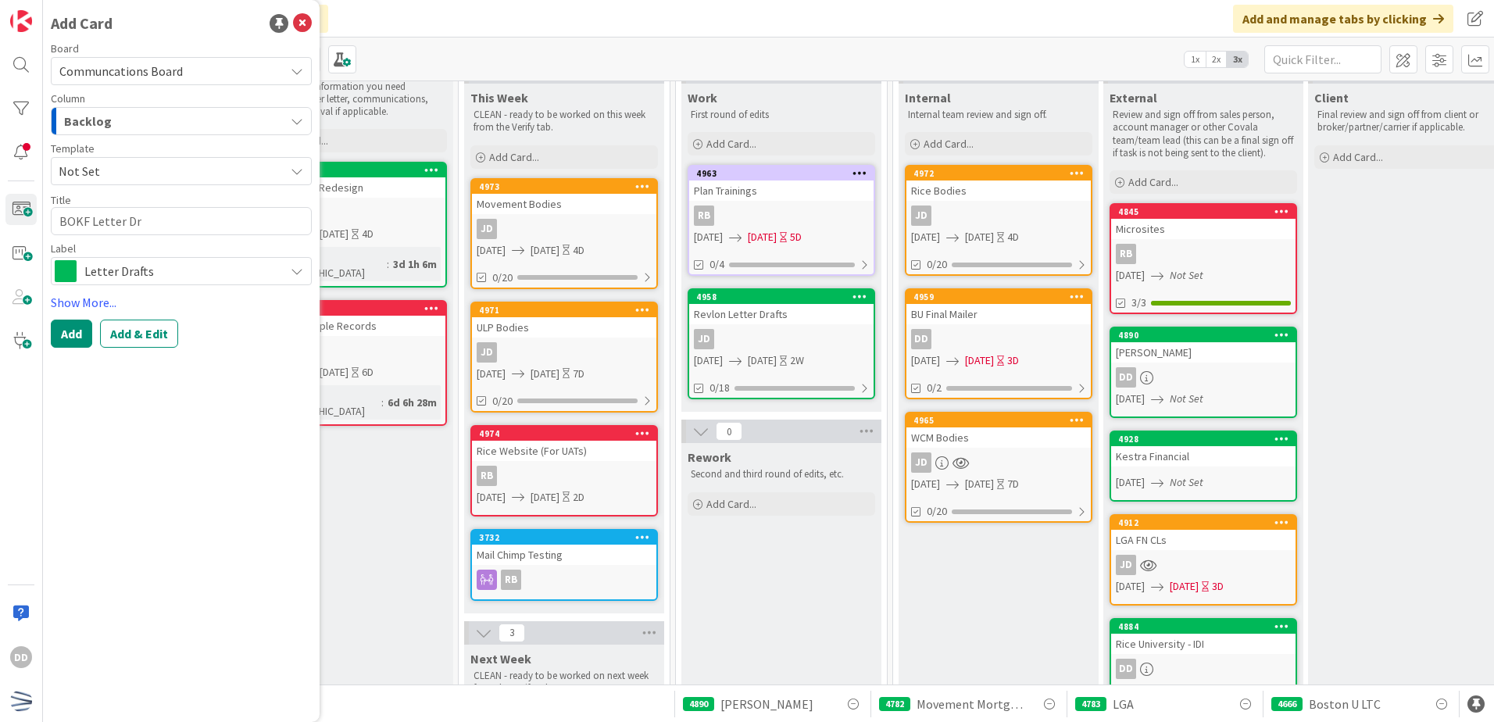
type textarea "BOKF Letter Dra"
type textarea "x"
type textarea "BOKF Letter Draf"
type textarea "x"
type textarea "BOKF Letter Draft"
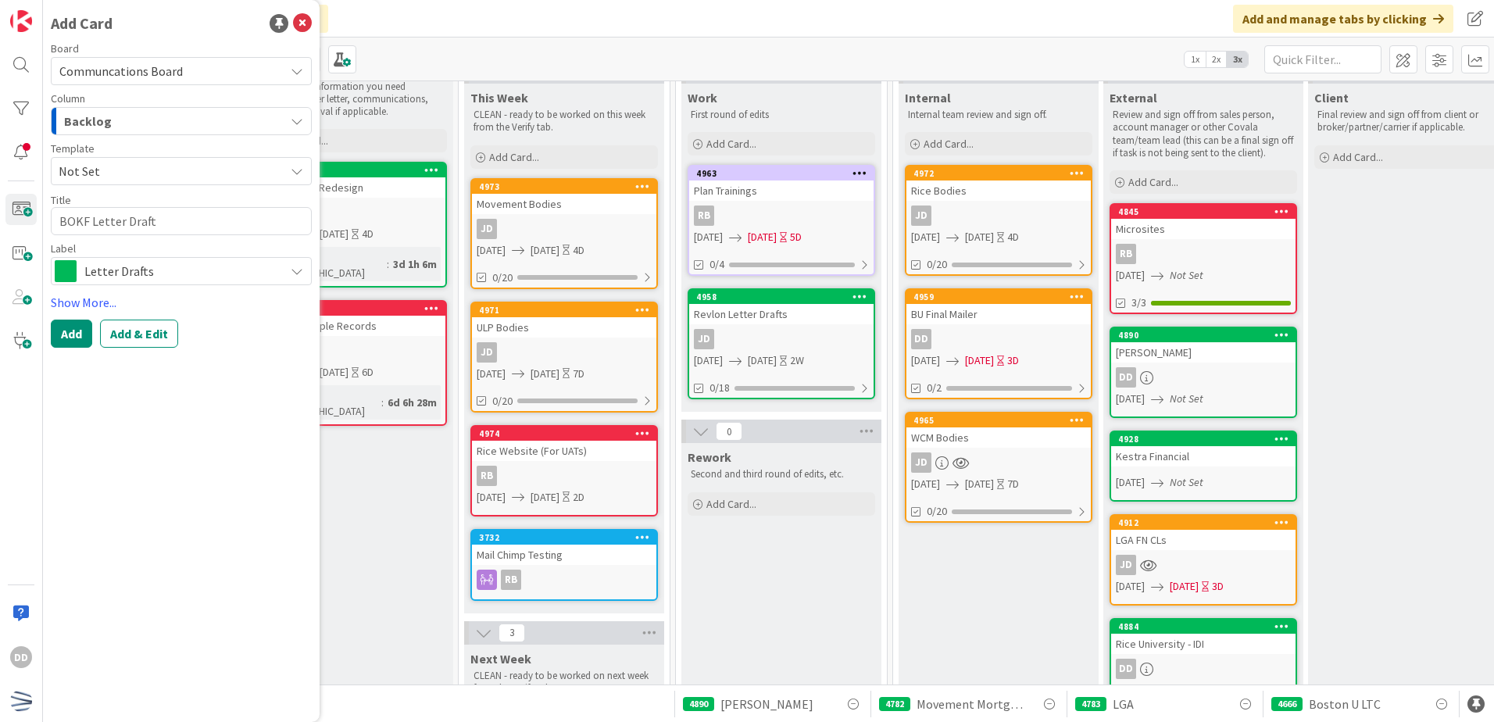
type textarea "x"
type textarea "BOKF Letter Drafts"
click at [102, 296] on link "Show More..." at bounding box center [181, 302] width 261 height 19
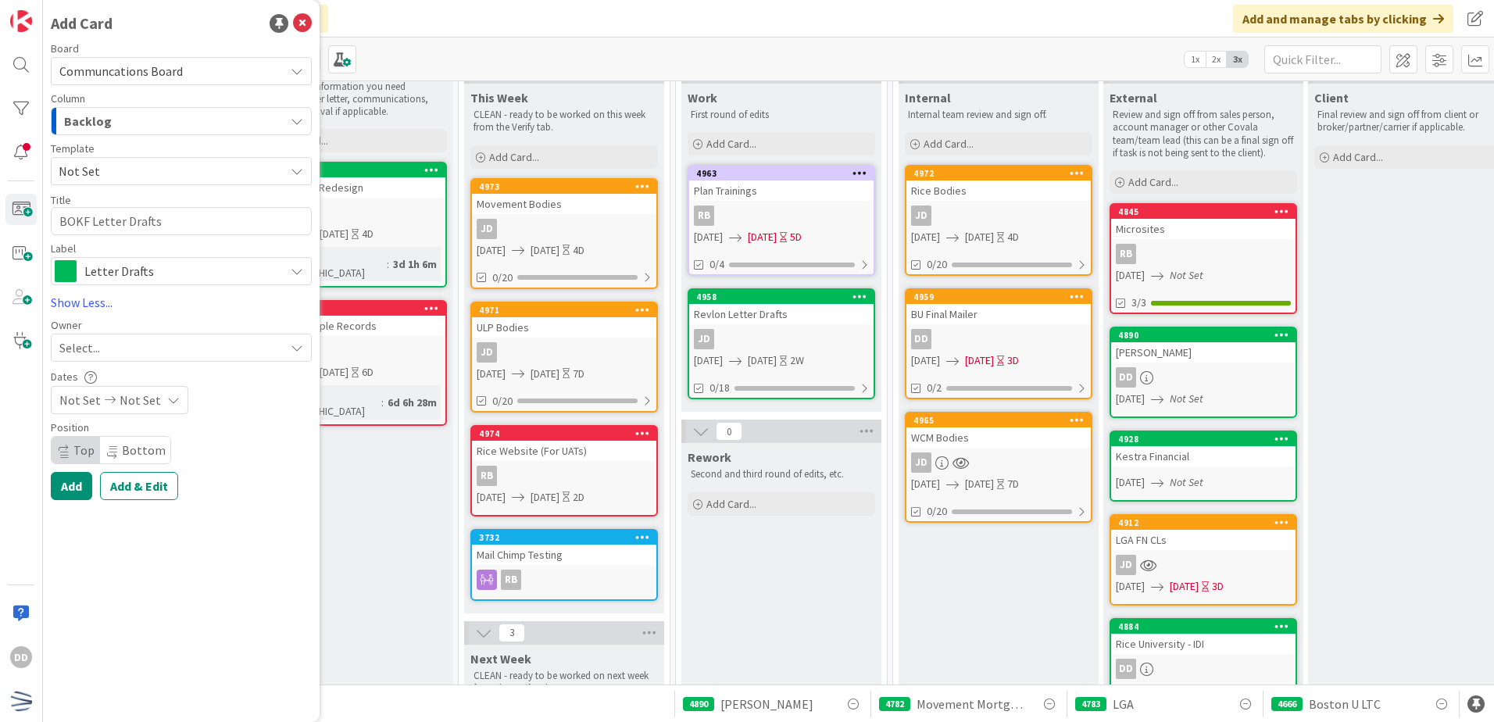
click at [151, 113] on div "Backlog" at bounding box center [172, 121] width 224 height 25
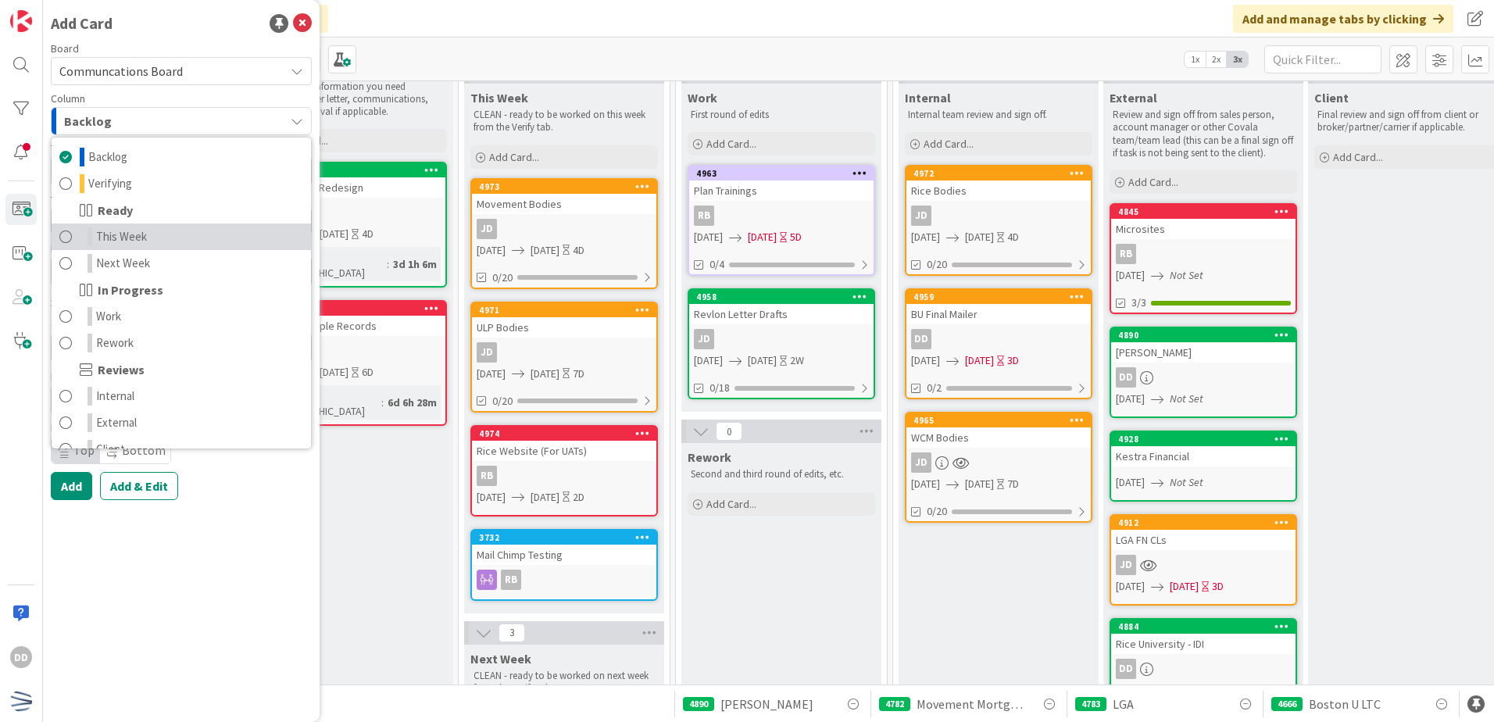
click at [167, 235] on link "This Week" at bounding box center [181, 236] width 259 height 27
type textarea "x"
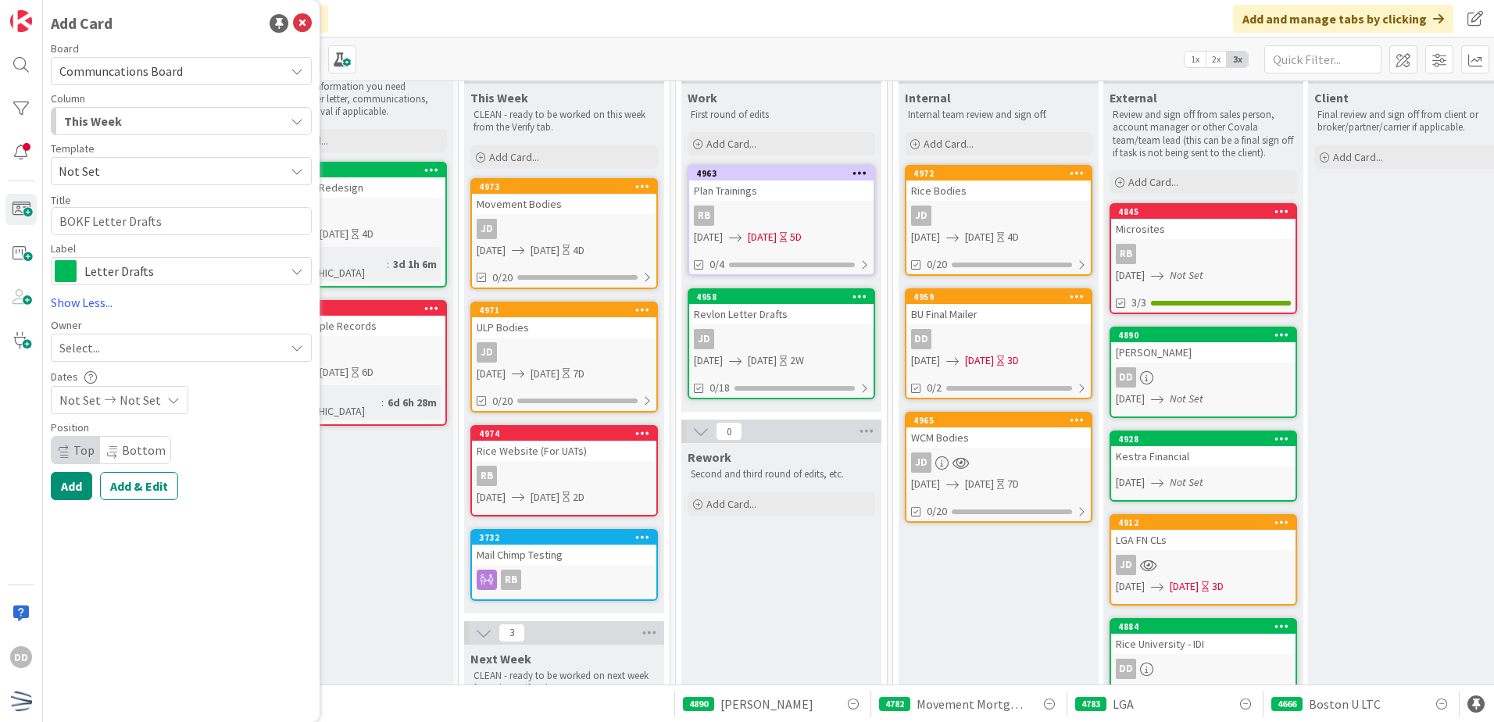
click at [167, 403] on icon at bounding box center [173, 400] width 13 height 13
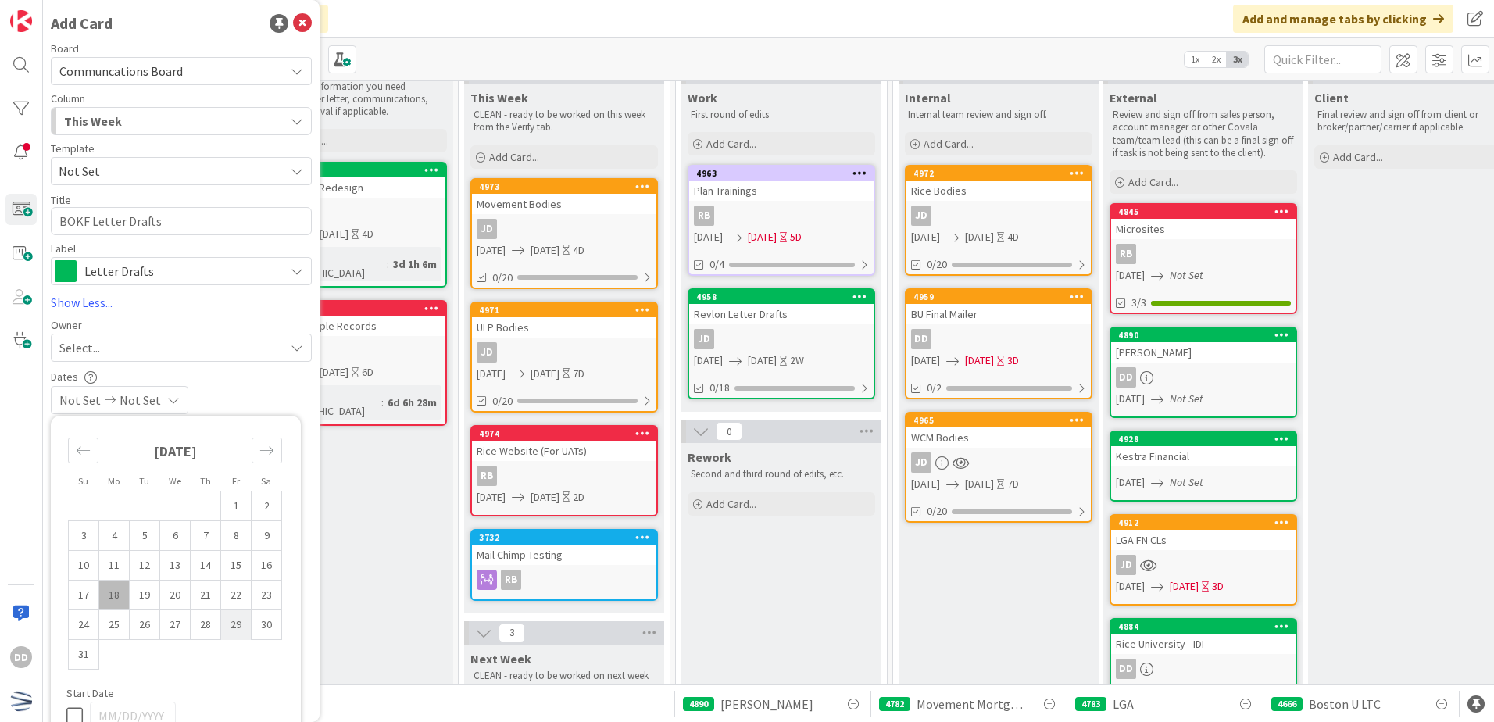
click at [231, 627] on td "29" at bounding box center [236, 625] width 30 height 30
type input "[DATE]"
type textarea "x"
click at [249, 396] on div "[DATE] Not Set" at bounding box center [181, 400] width 261 height 28
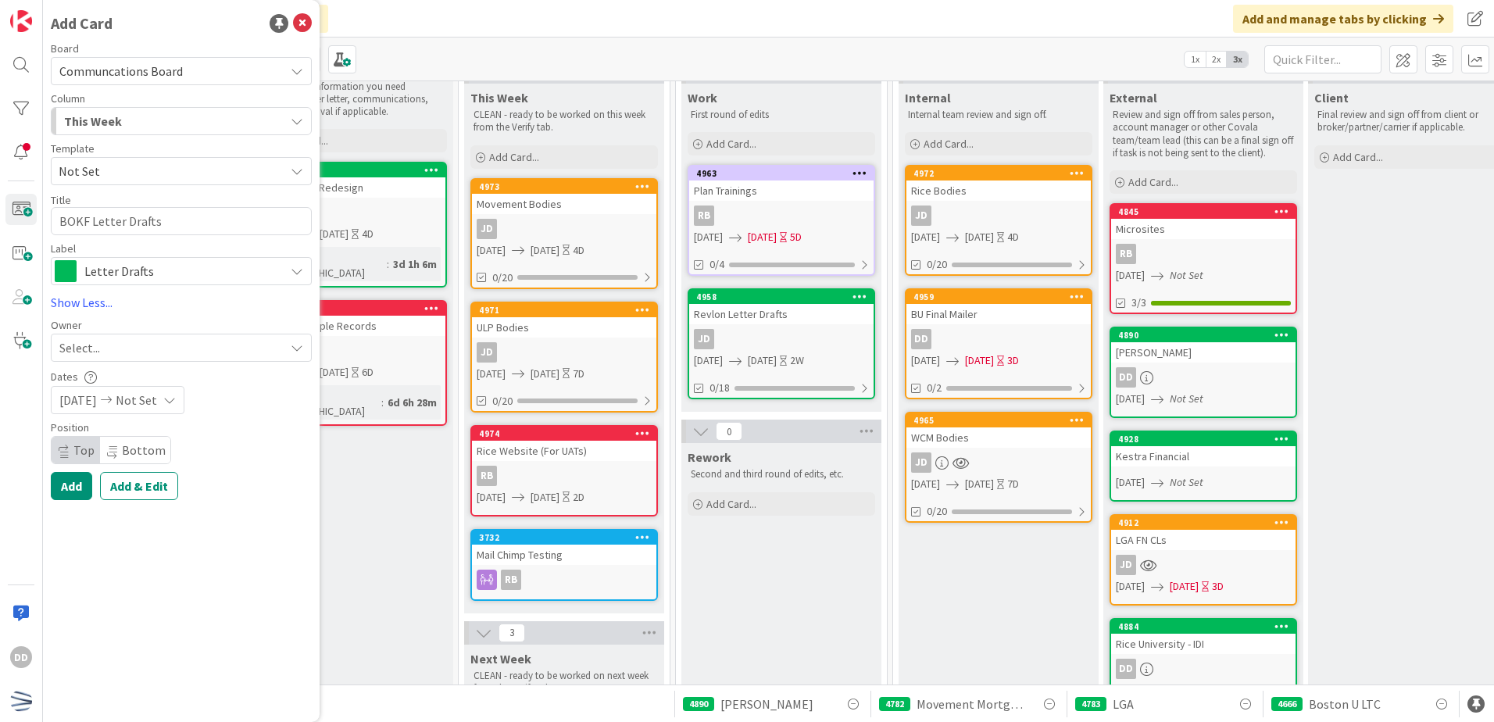
click at [97, 407] on span "[DATE]" at bounding box center [78, 400] width 38 height 19
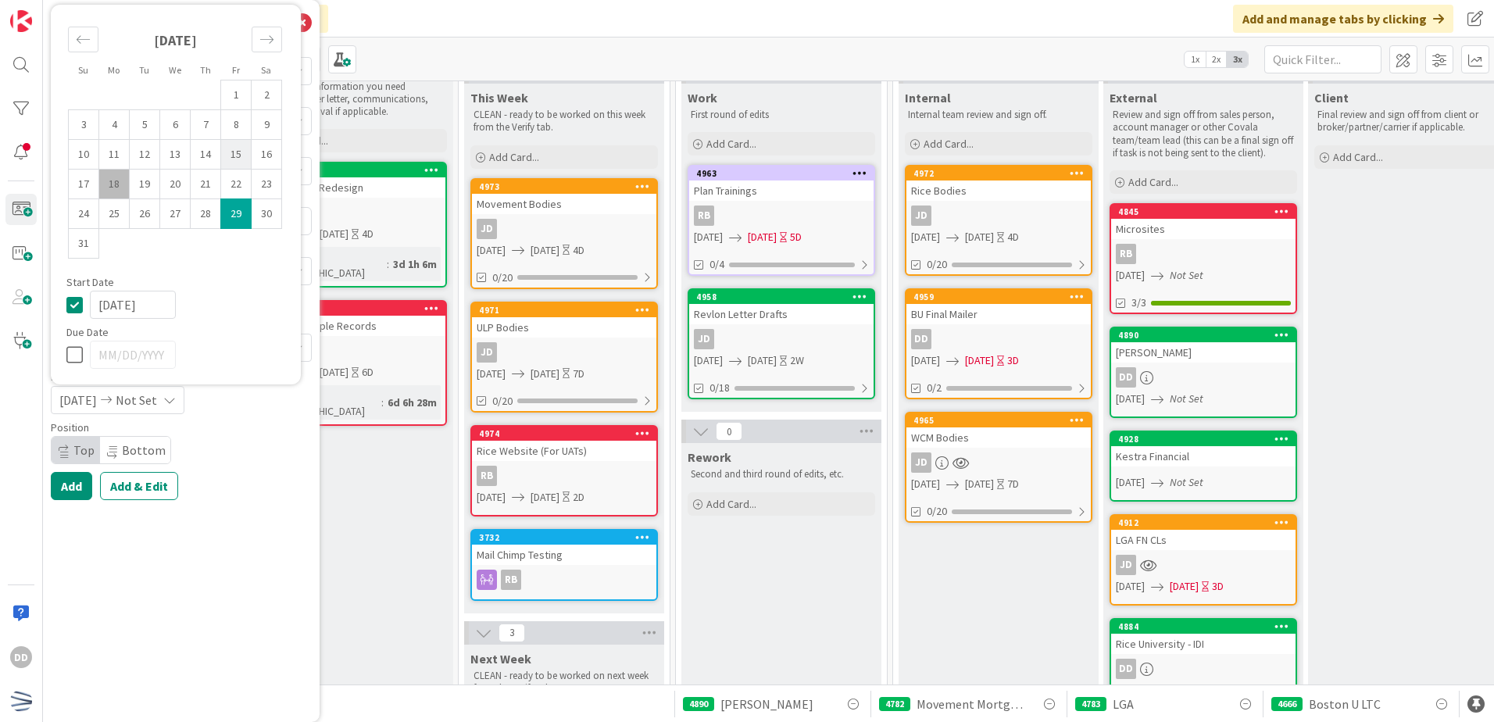
click at [236, 163] on td "15" at bounding box center [236, 155] width 30 height 30
type input "[DATE]"
type textarea "x"
click at [243, 211] on td "29" at bounding box center [236, 214] width 30 height 30
type input "[DATE]"
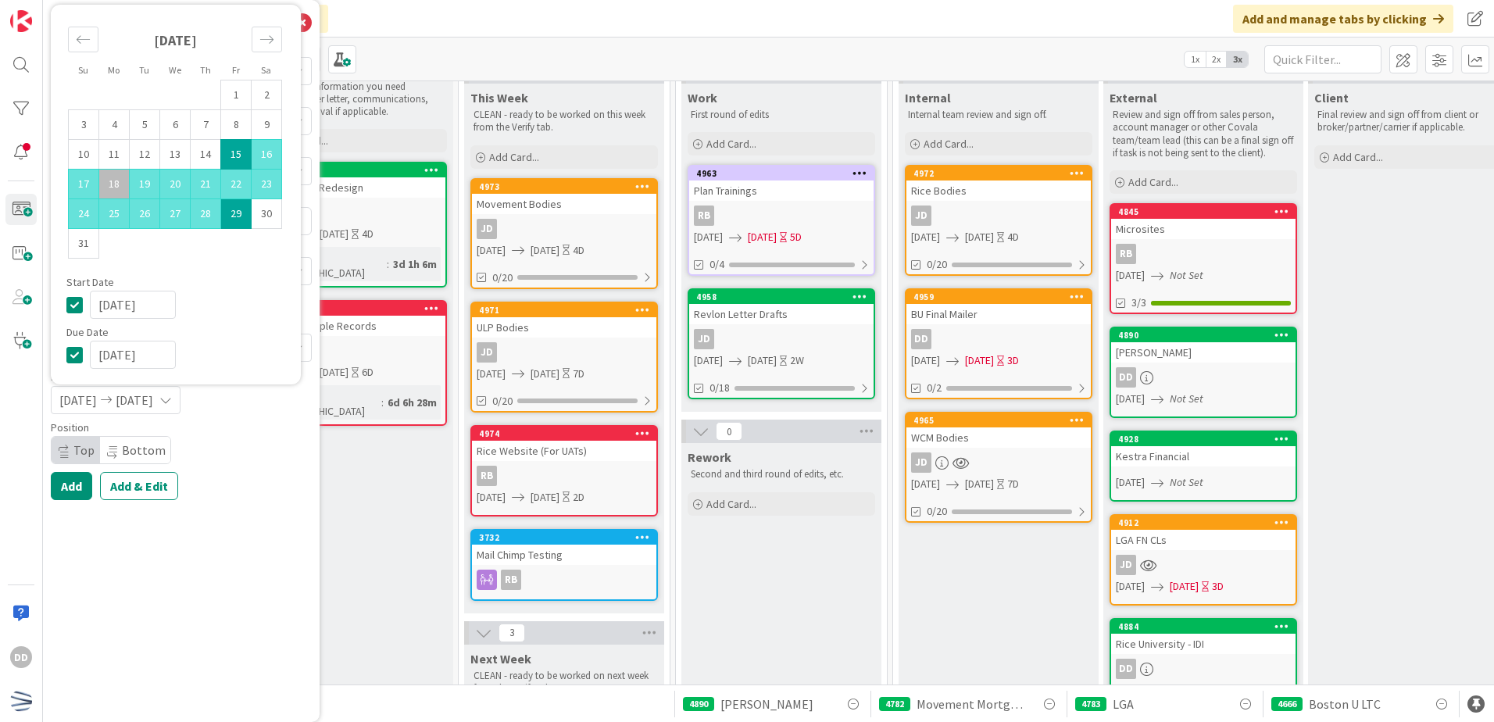
type textarea "x"
click at [213, 494] on div "Add Add & Edit" at bounding box center [181, 486] width 261 height 28
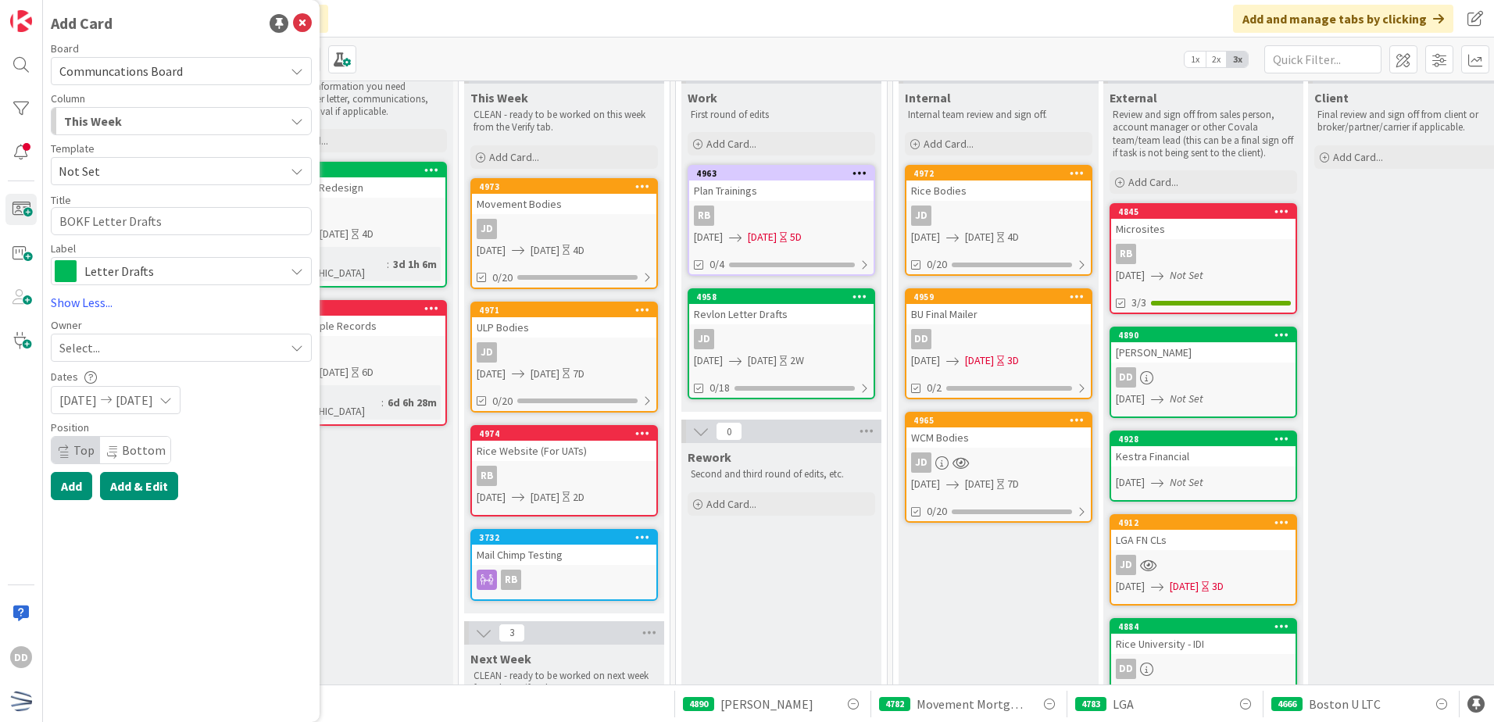
click at [136, 481] on button "Add & Edit" at bounding box center [139, 486] width 78 height 28
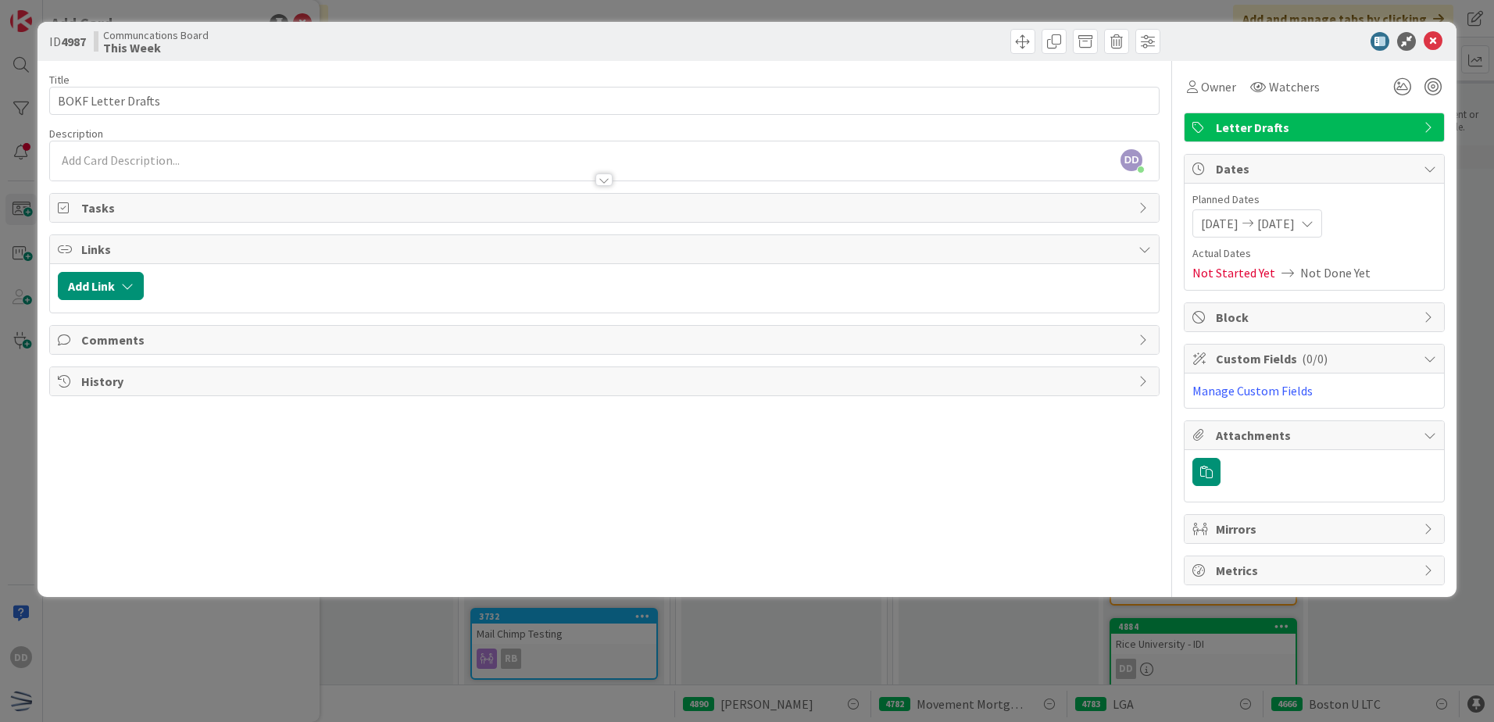
click at [1248, 273] on span "Not Started Yet" at bounding box center [1233, 272] width 83 height 19
click at [625, 188] on div "Title 18 / 128 BOKF Letter Drafts Description [PERSON_NAME] just joined Owner W…" at bounding box center [604, 323] width 1110 height 524
click at [605, 181] on div at bounding box center [603, 179] width 17 height 13
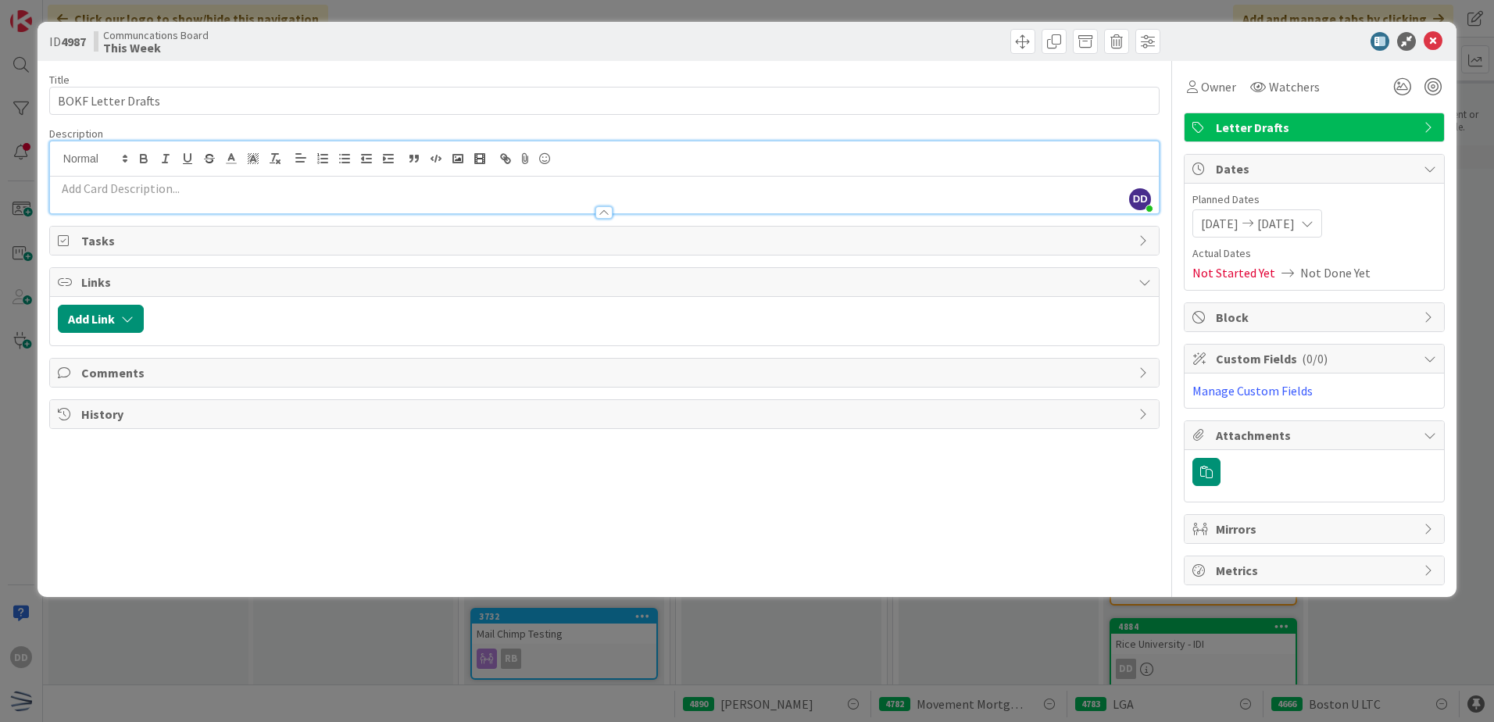
click at [535, 188] on p at bounding box center [604, 189] width 1093 height 18
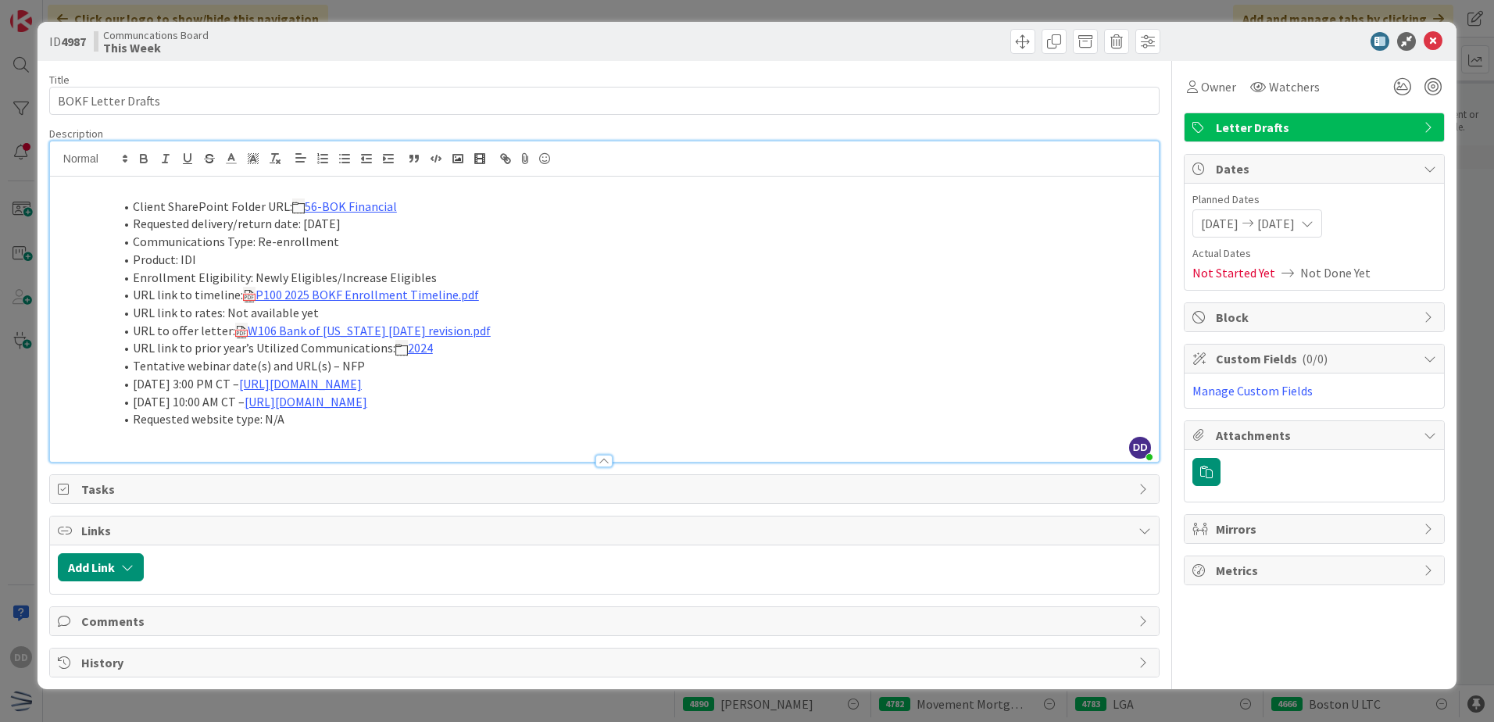
click at [541, 207] on li "Client SharePoint Folder URL: 56-BOK Financial" at bounding box center [614, 207] width 1074 height 18
click at [610, 270] on li "Enrollment Eligibility: Newly Eligibles/Increase Eligibles" at bounding box center [614, 278] width 1074 height 18
click at [1432, 34] on icon at bounding box center [1433, 41] width 19 height 19
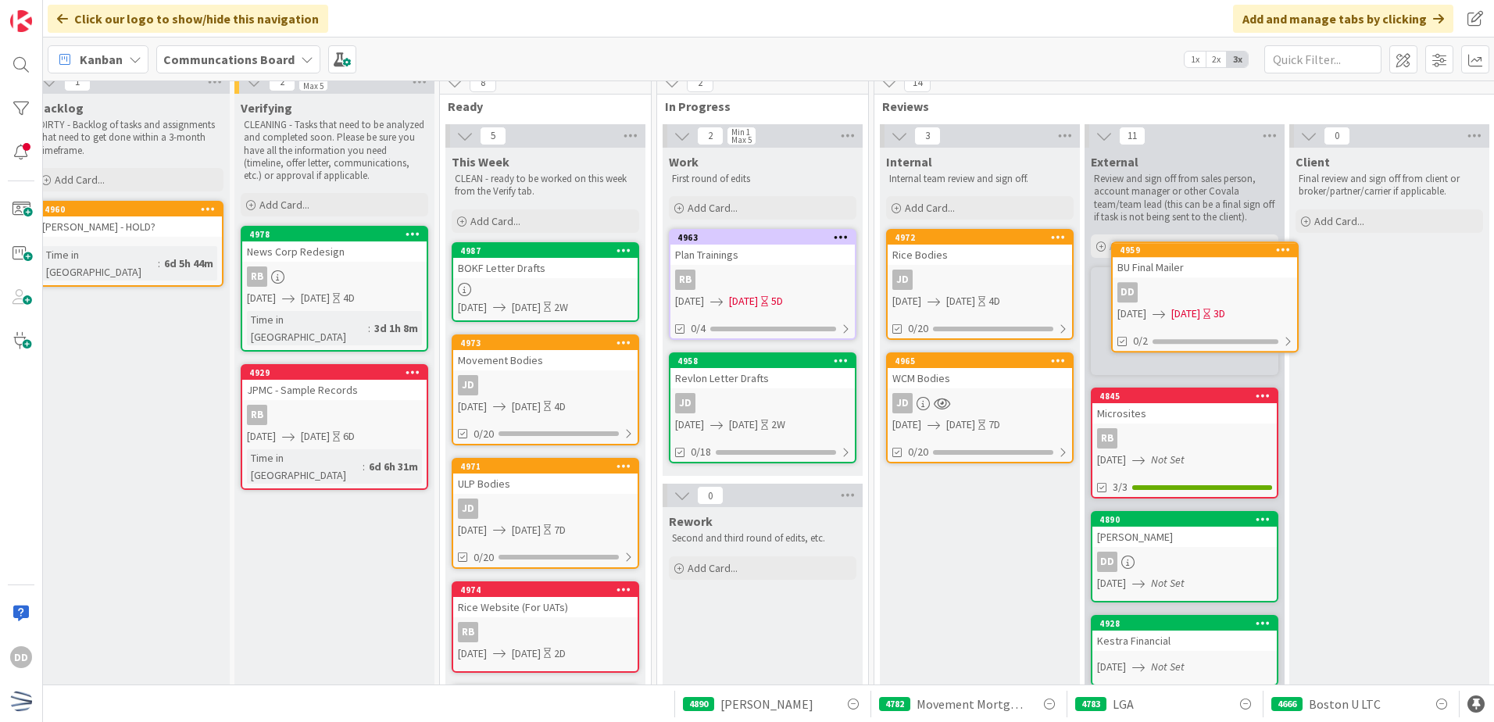
scroll to position [0, 23]
